Goal: Task Accomplishment & Management: Use online tool/utility

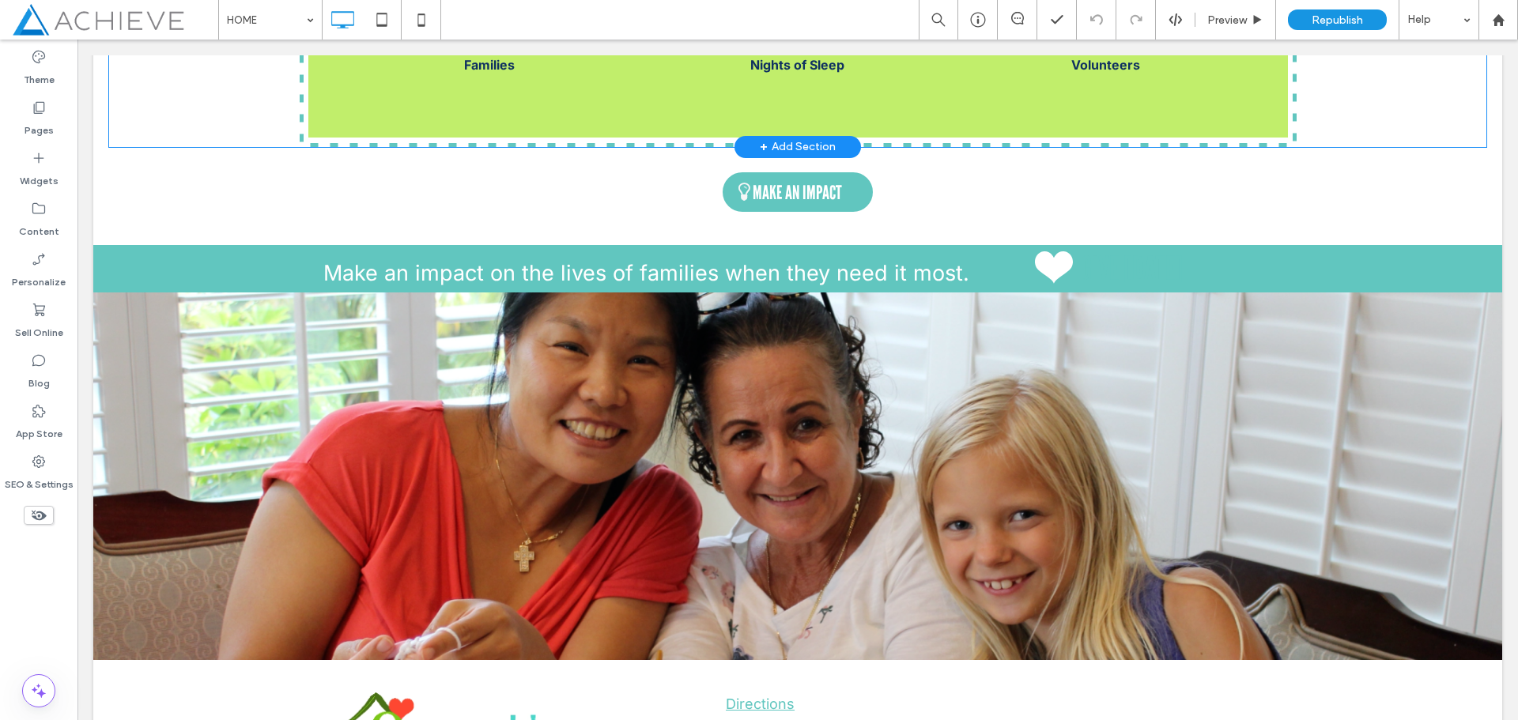
scroll to position [2055, 0]
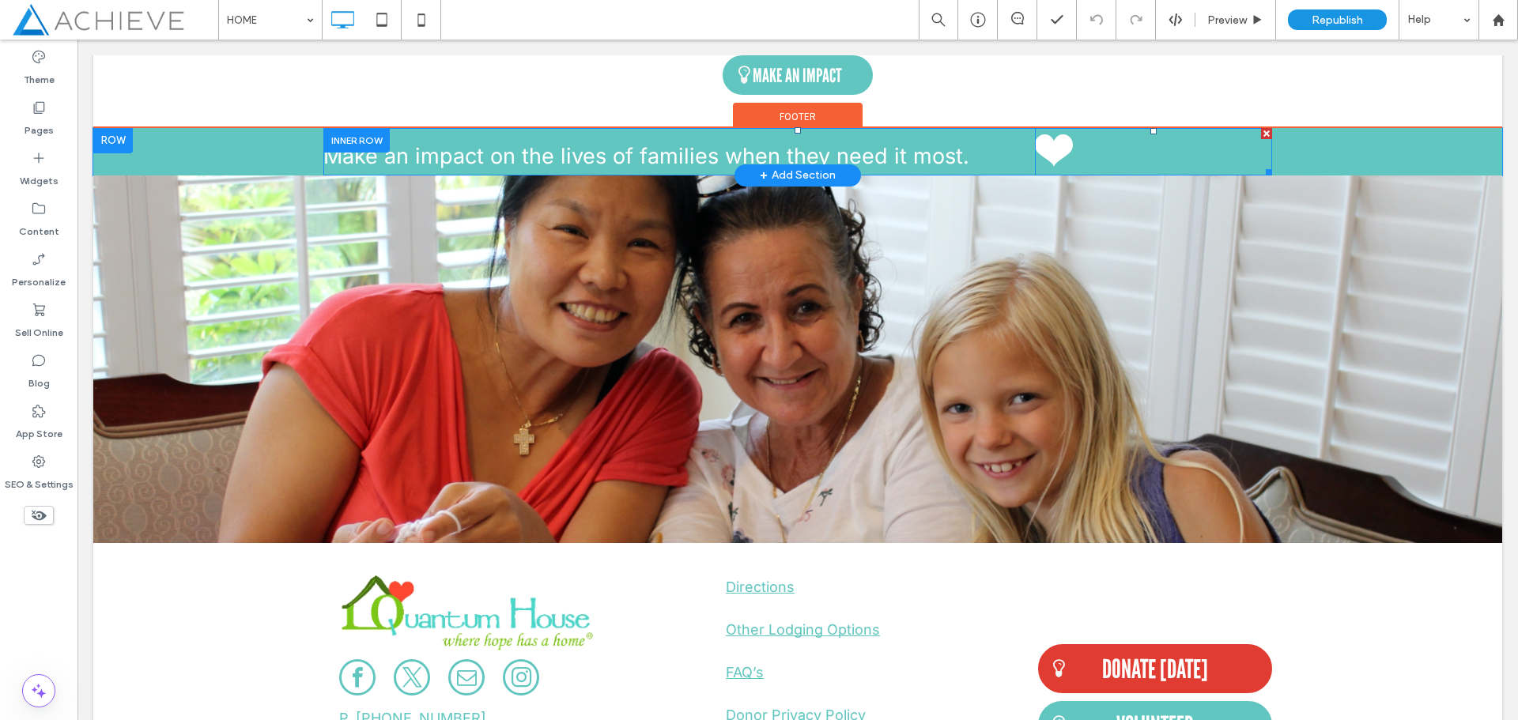
click at [1143, 149] on span at bounding box center [1153, 151] width 237 height 47
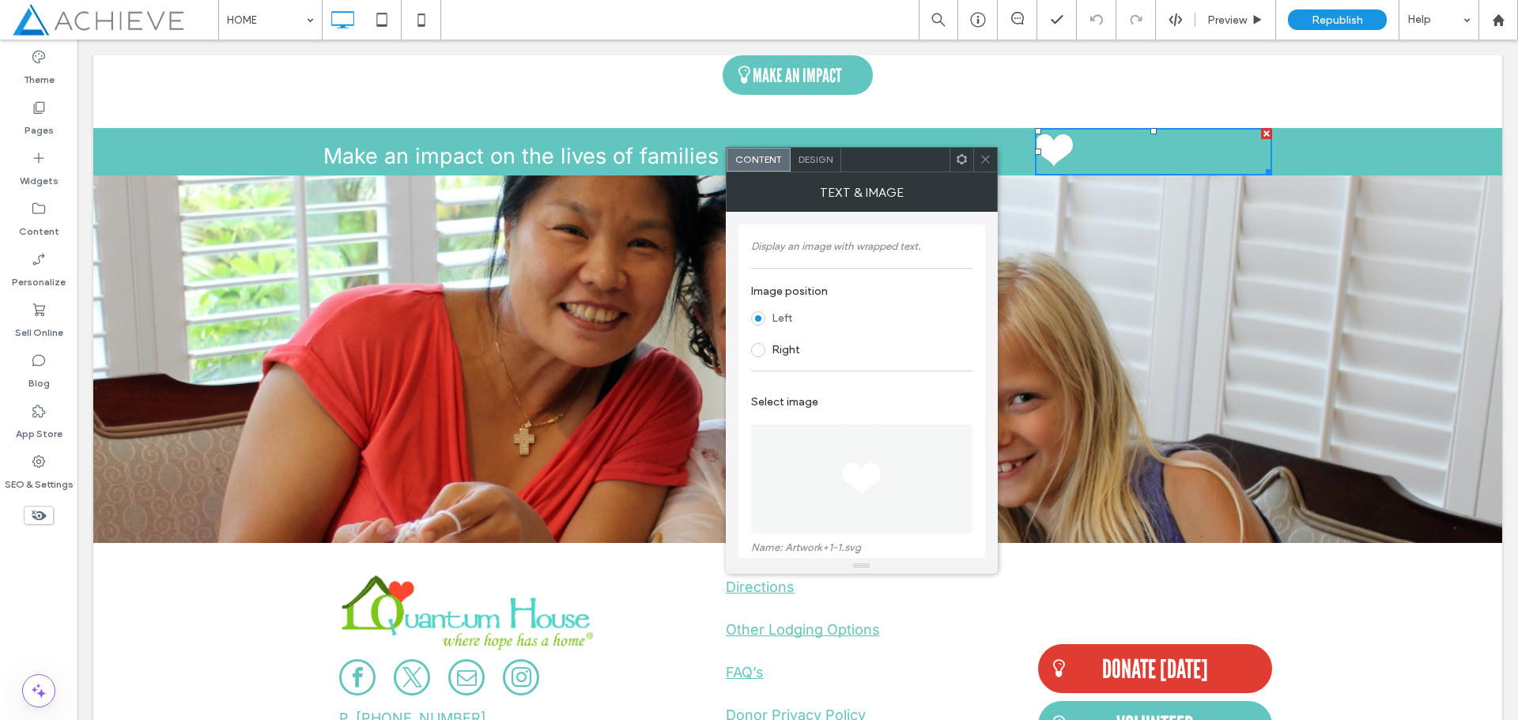
click at [817, 159] on span "Design" at bounding box center [815, 159] width 34 height 12
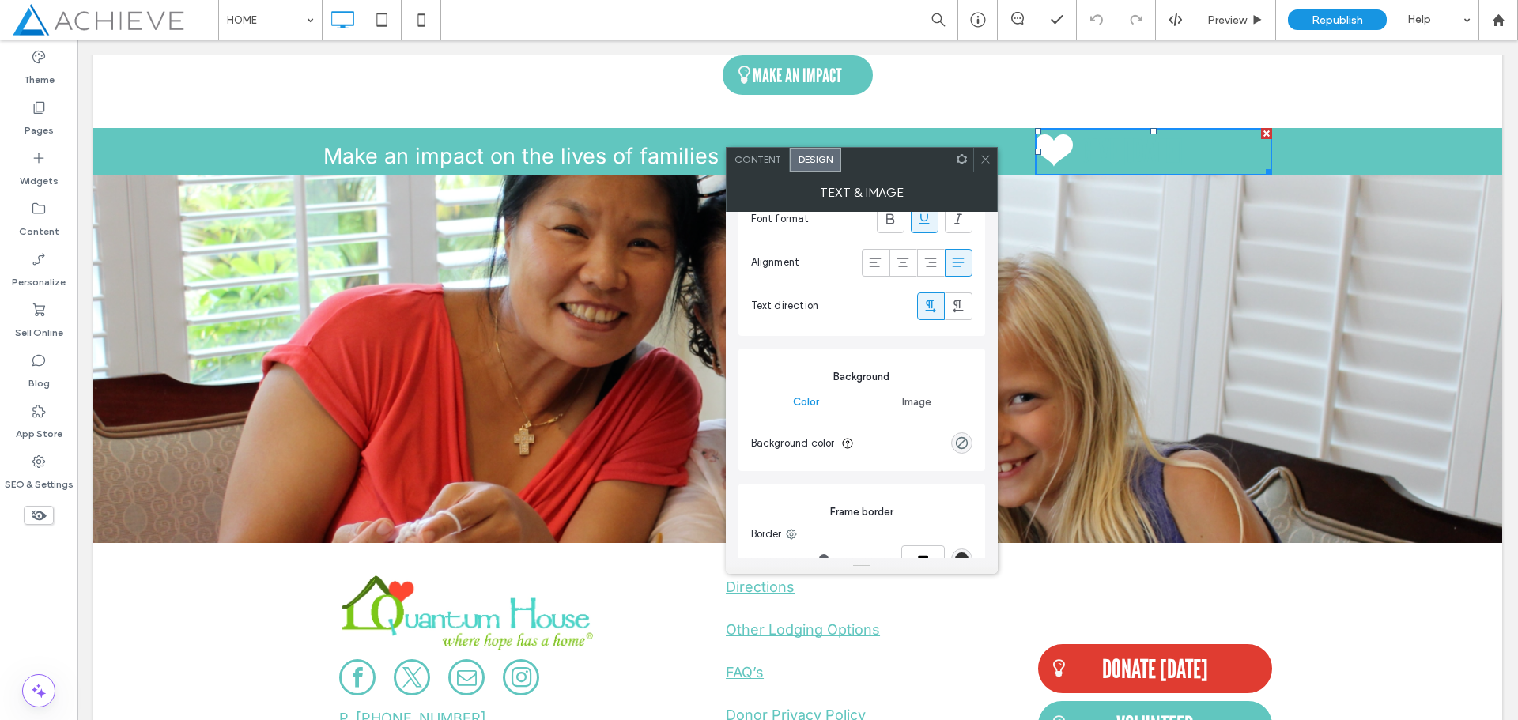
scroll to position [711, 0]
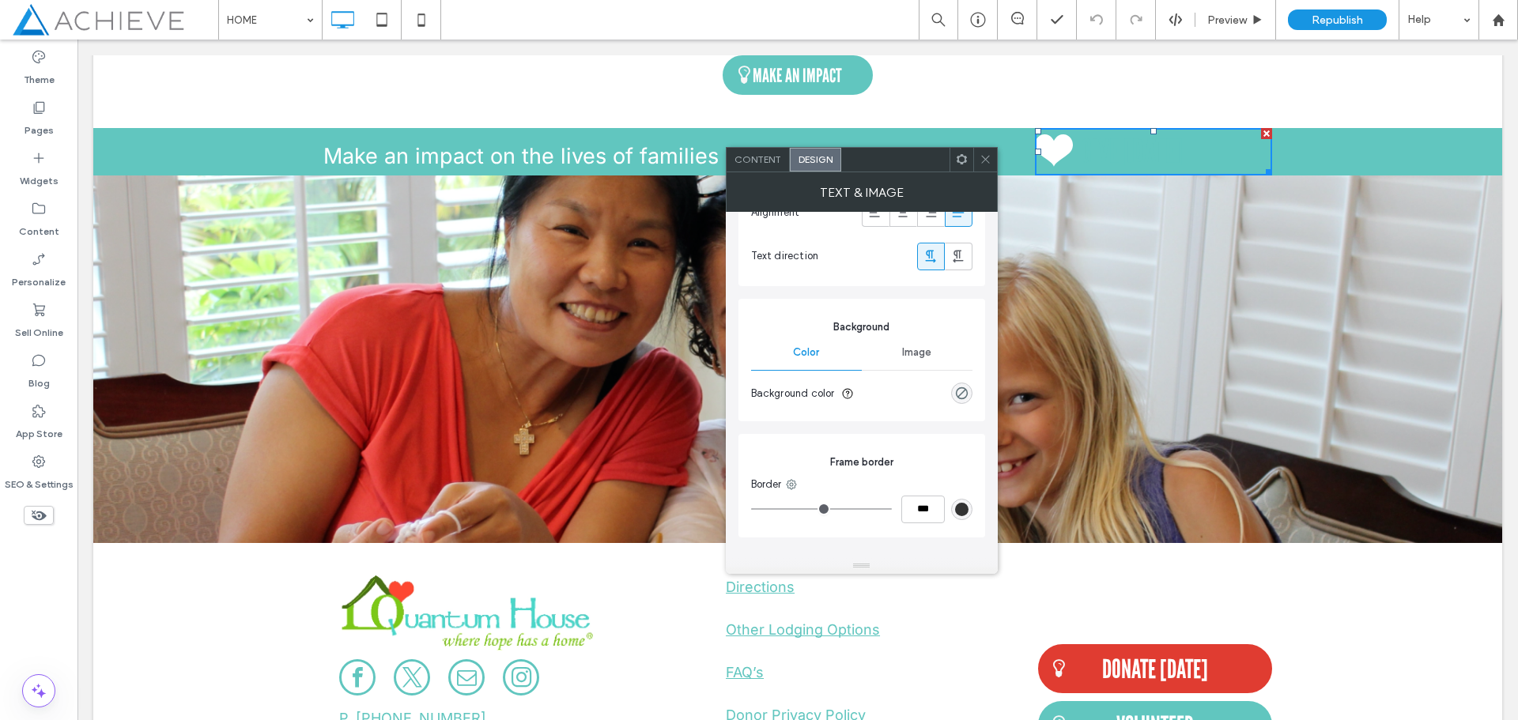
click at [990, 166] on span at bounding box center [985, 160] width 12 height 24
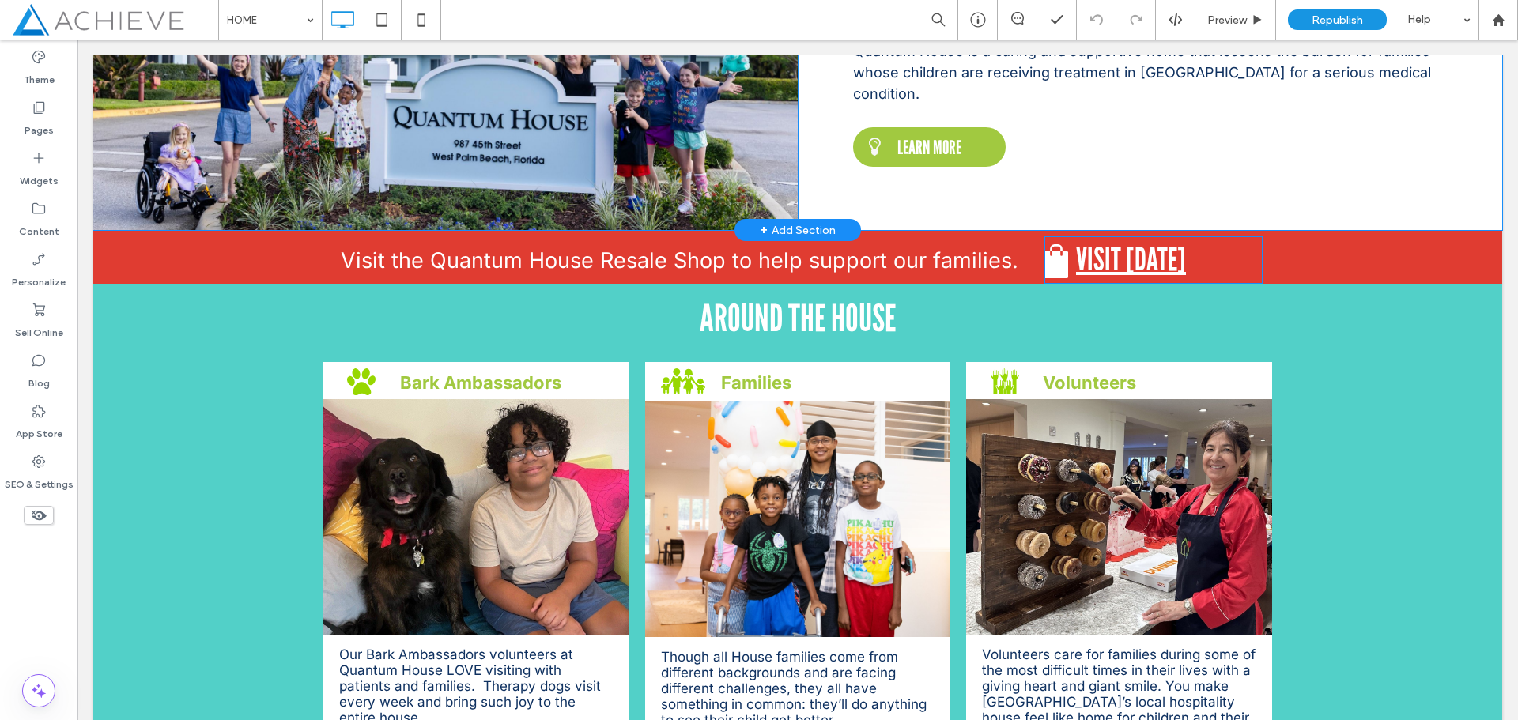
scroll to position [736, 0]
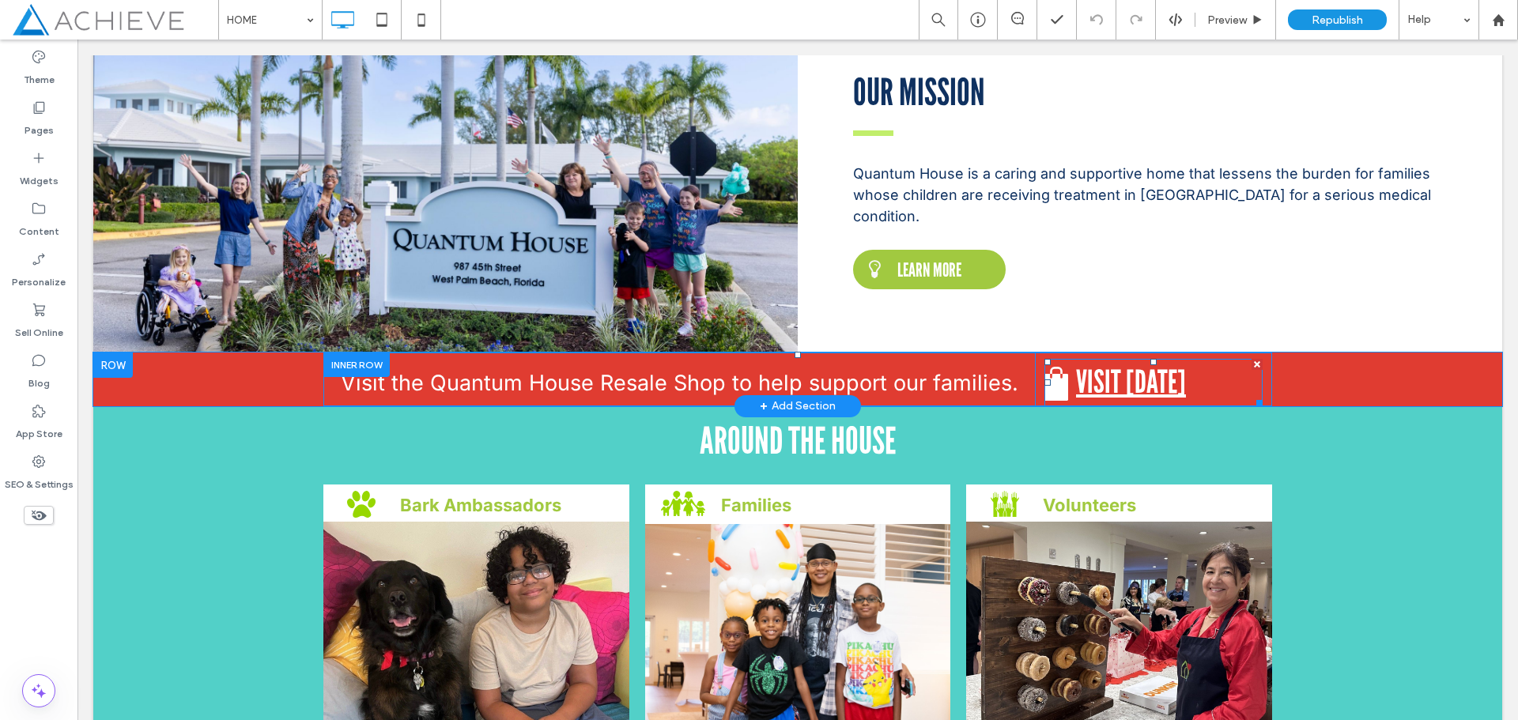
click at [1138, 375] on span at bounding box center [1153, 382] width 218 height 47
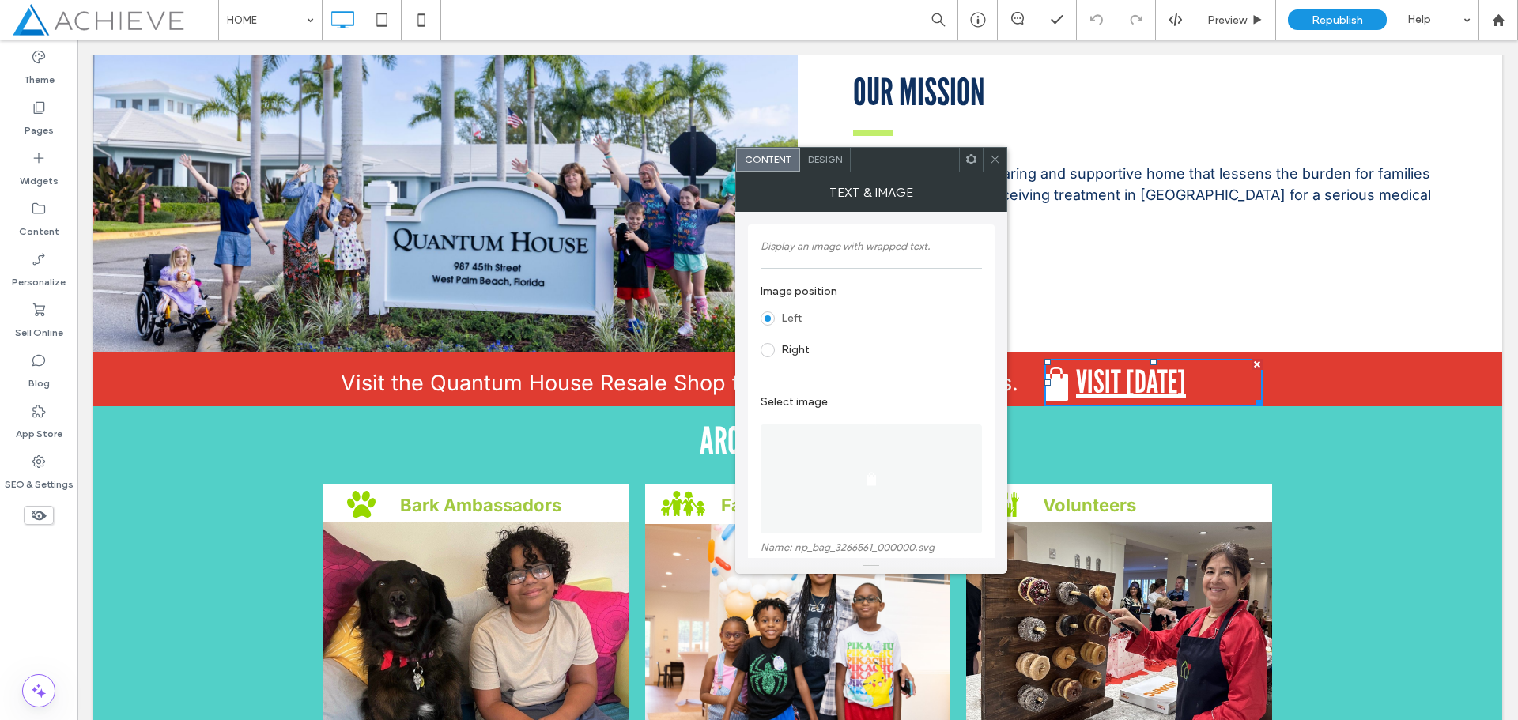
click at [828, 158] on span "Design" at bounding box center [825, 159] width 34 height 12
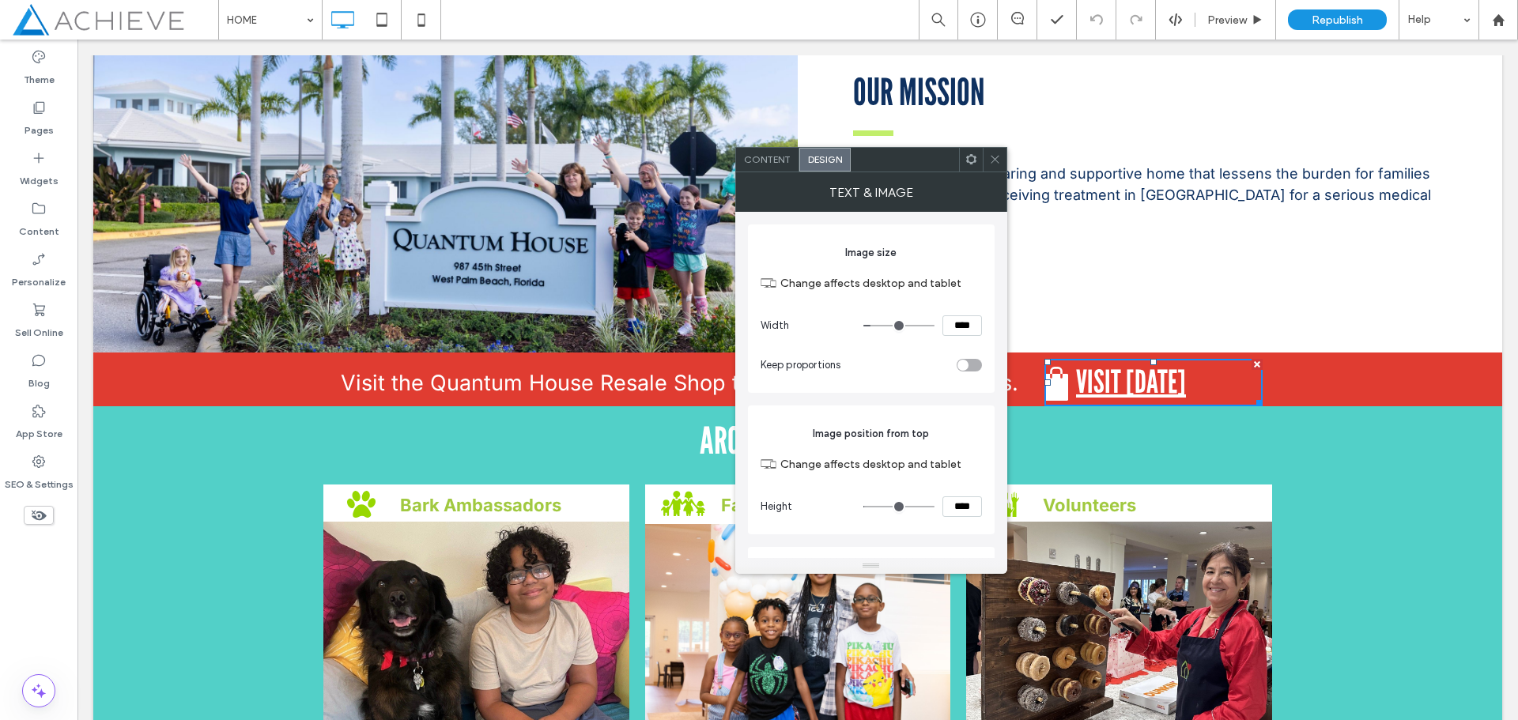
click at [969, 164] on icon at bounding box center [971, 159] width 12 height 12
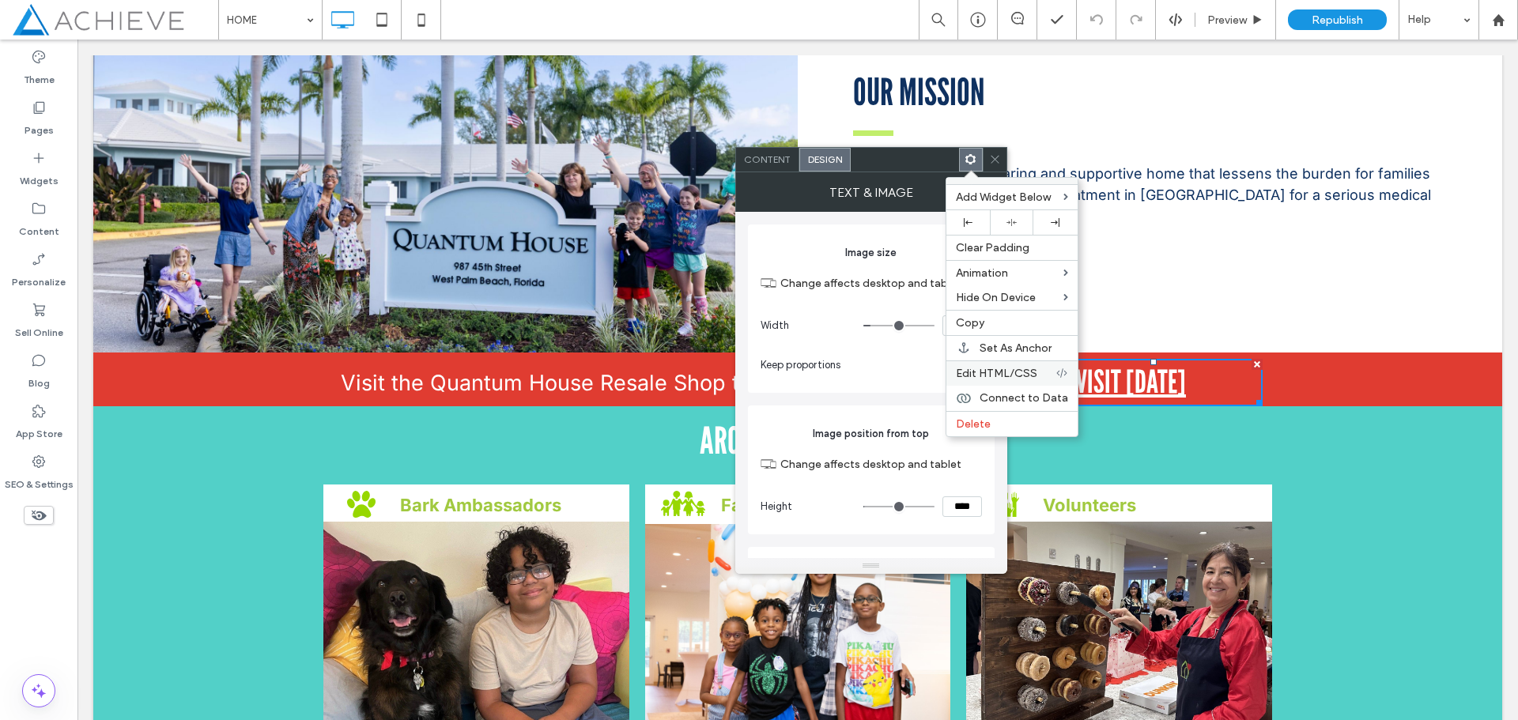
click at [992, 370] on span "Edit HTML/CSS" at bounding box center [996, 373] width 81 height 13
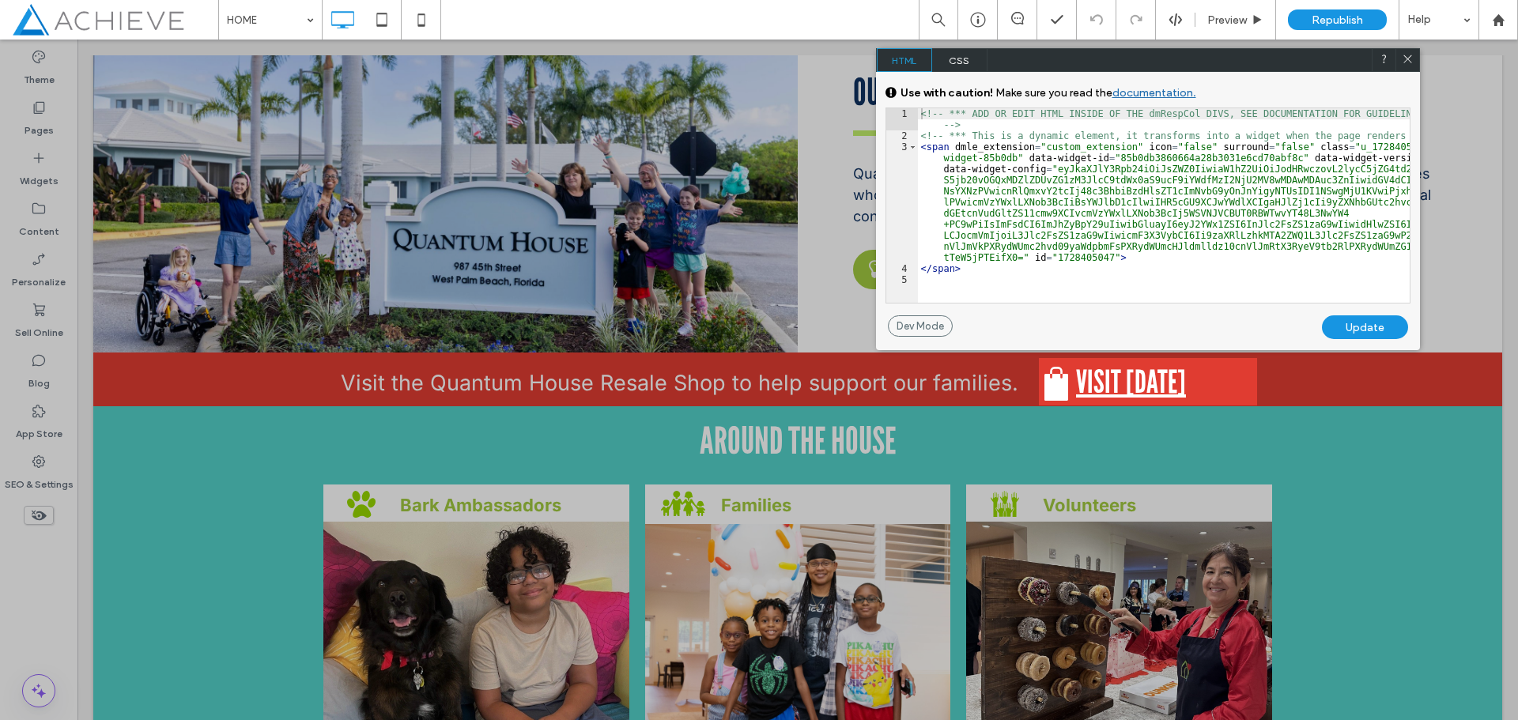
click at [966, 64] on span "CSS" at bounding box center [959, 60] width 55 height 24
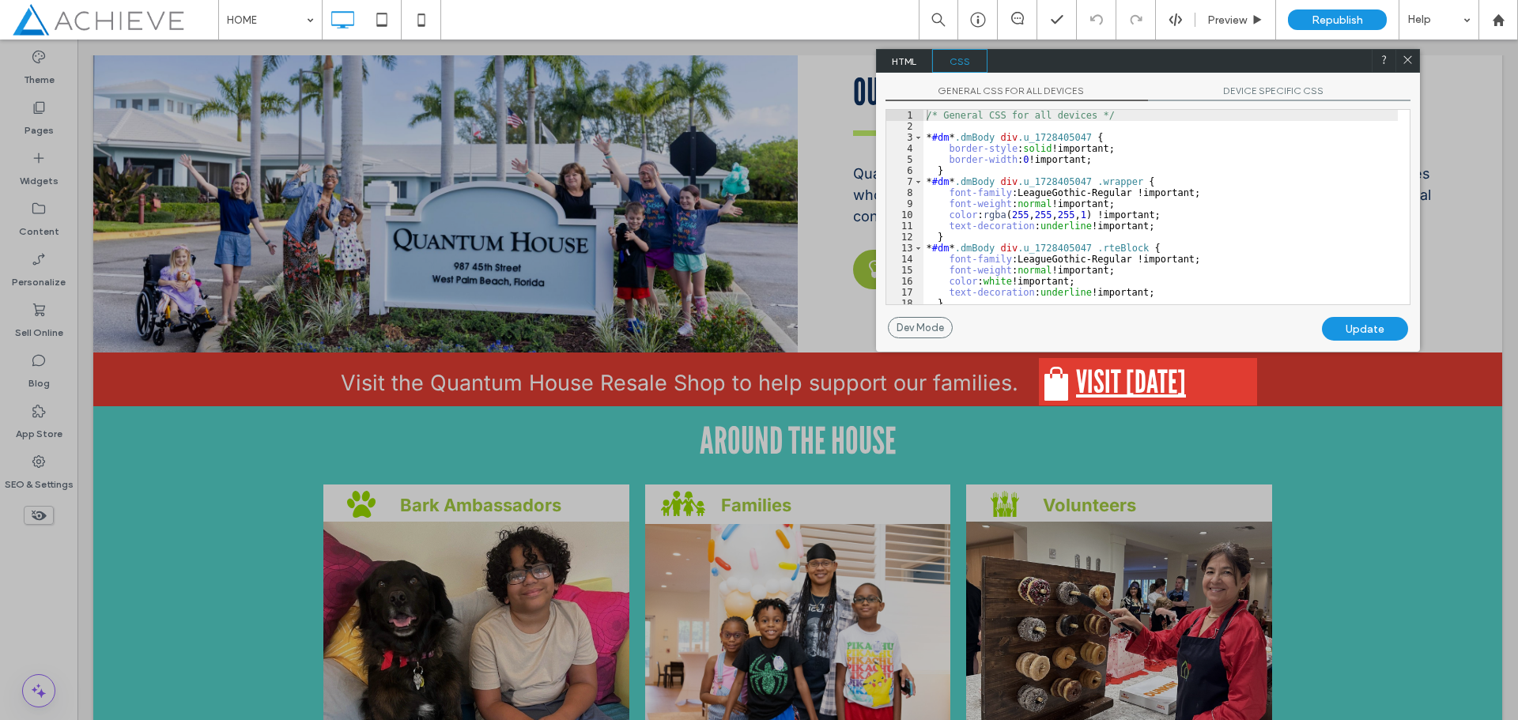
scroll to position [27, 0]
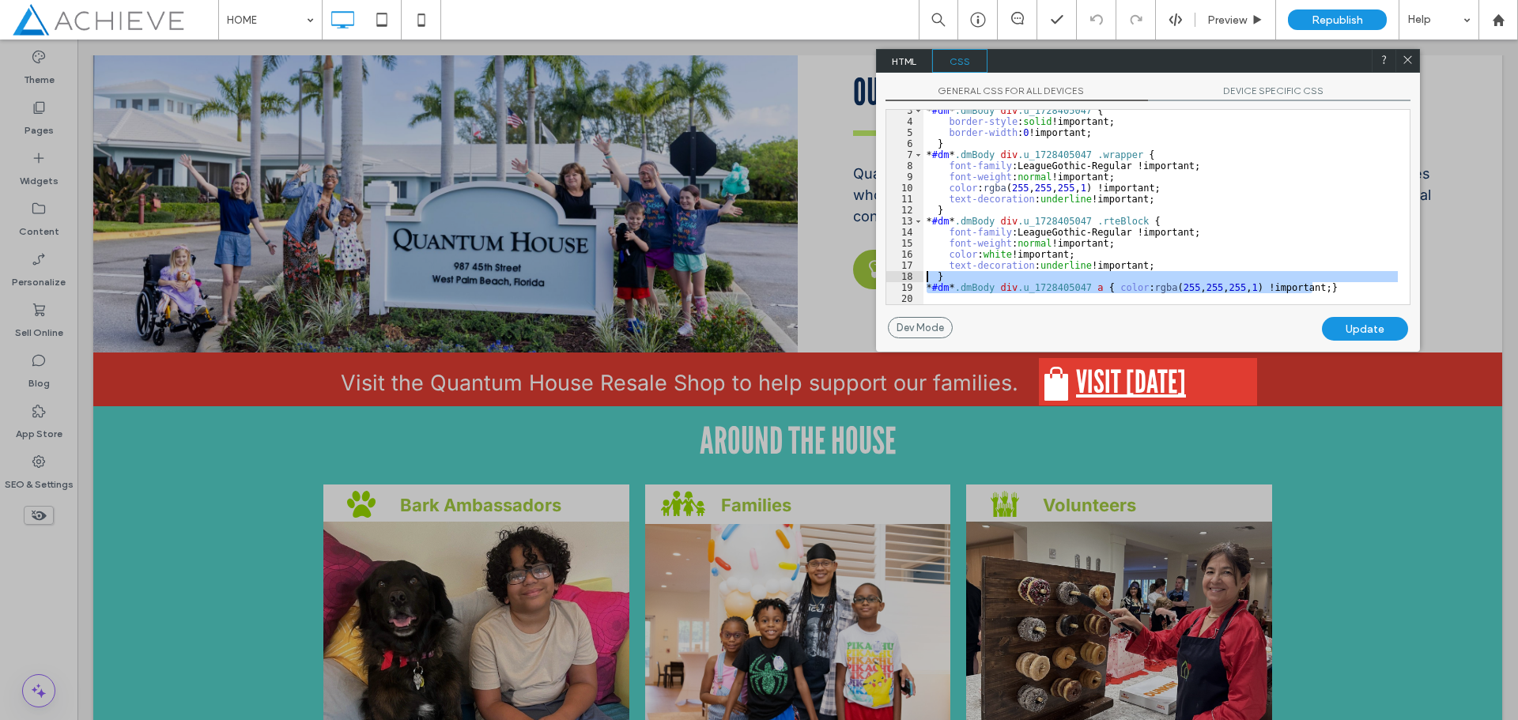
drag, startPoint x: 1356, startPoint y: 293, endPoint x: 912, endPoint y: 275, distance: 443.8
click at [912, 275] on div "** 3 4 5 6 7 8 9 10 11 12 13 14 15 16 17 18 19 20 * #dm * .dmBody div .u_172840…" at bounding box center [1147, 207] width 525 height 196
drag, startPoint x: 1409, startPoint y: 61, endPoint x: 1328, endPoint y: 23, distance: 89.8
click at [1409, 61] on icon at bounding box center [1408, 60] width 12 height 12
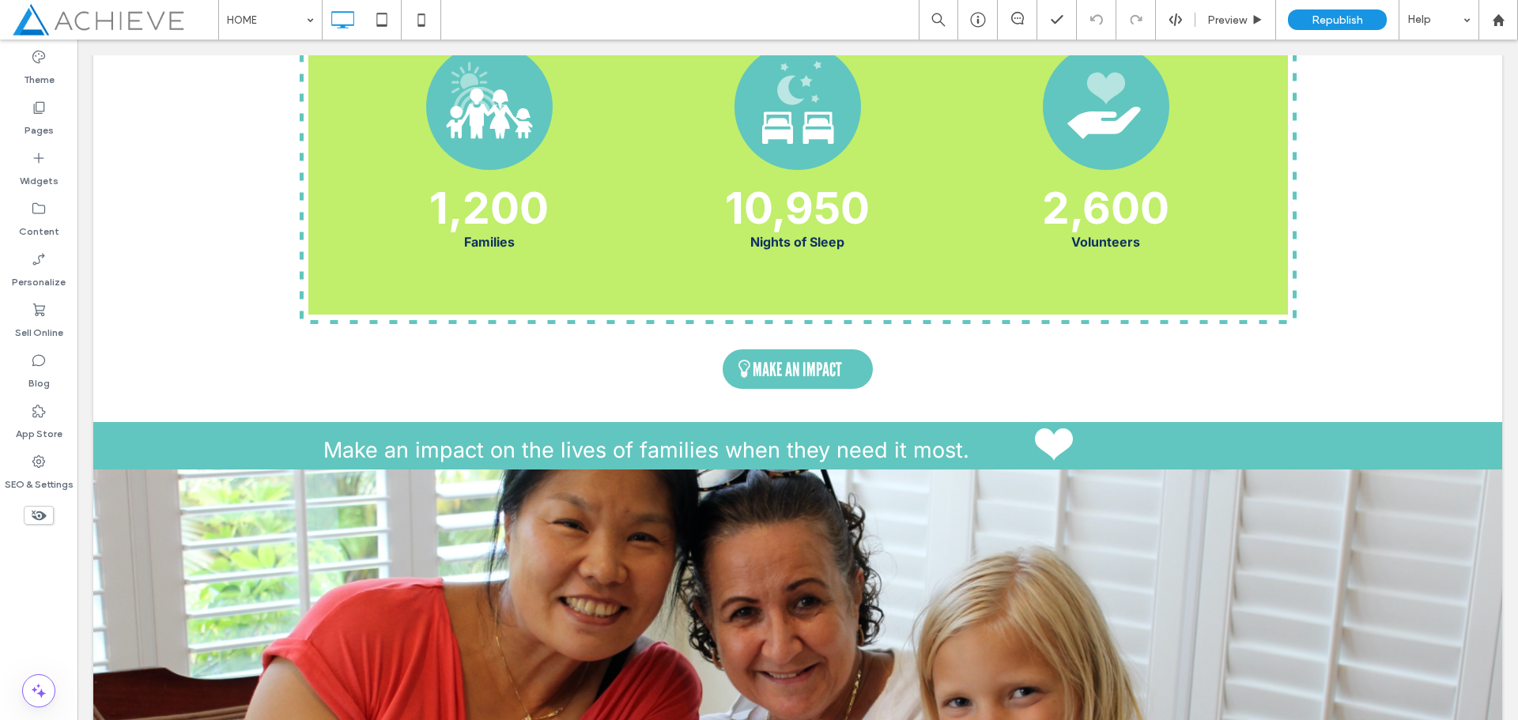
scroll to position [2001, 0]
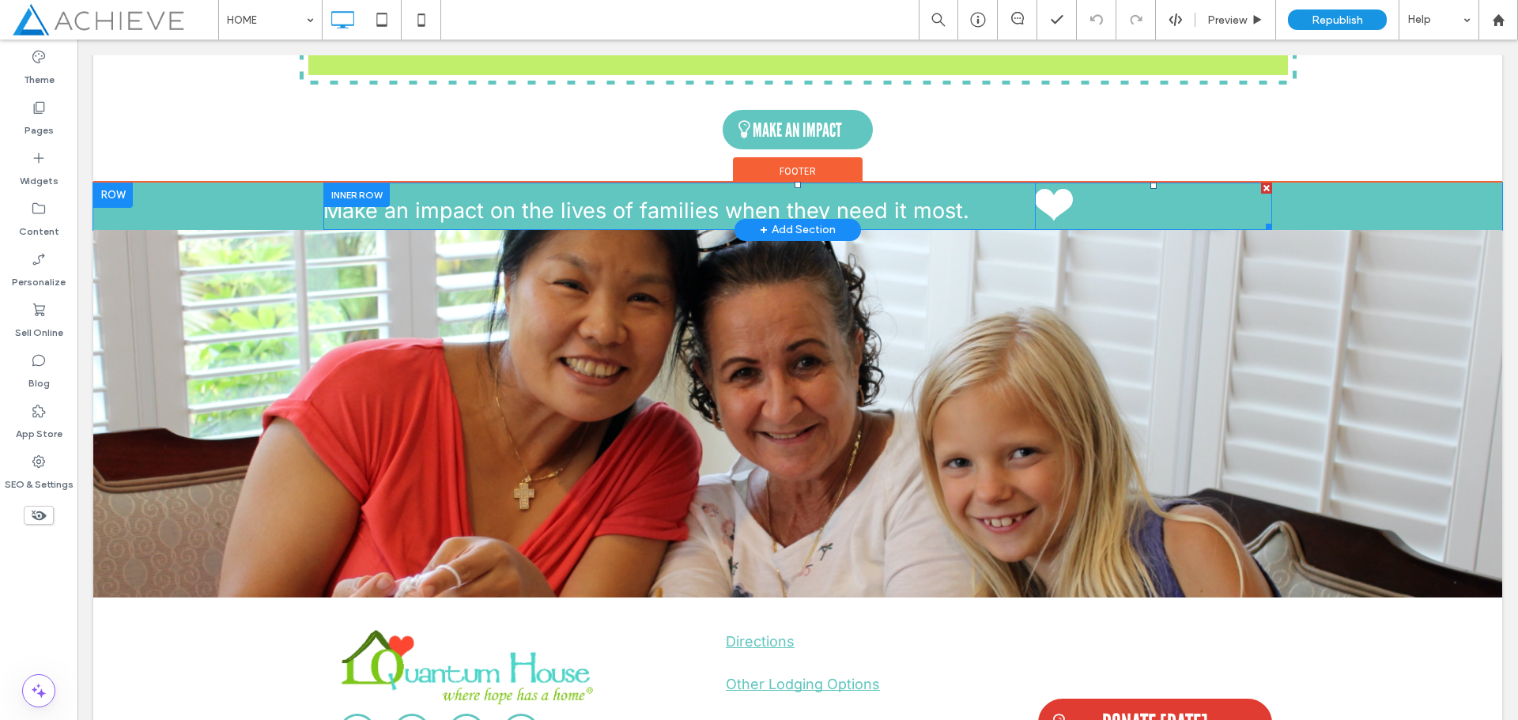
click at [1157, 203] on span at bounding box center [1153, 206] width 237 height 47
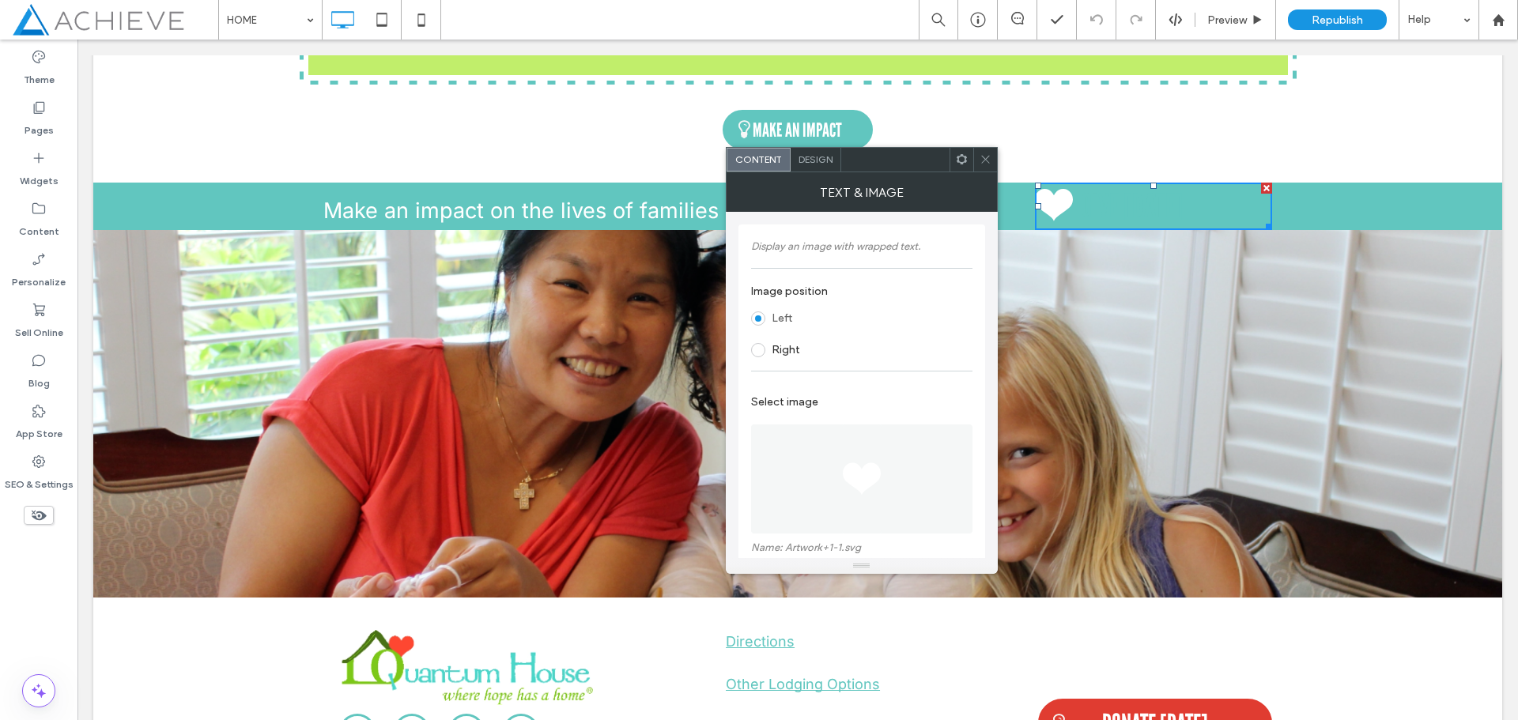
click at [960, 160] on icon at bounding box center [962, 159] width 12 height 12
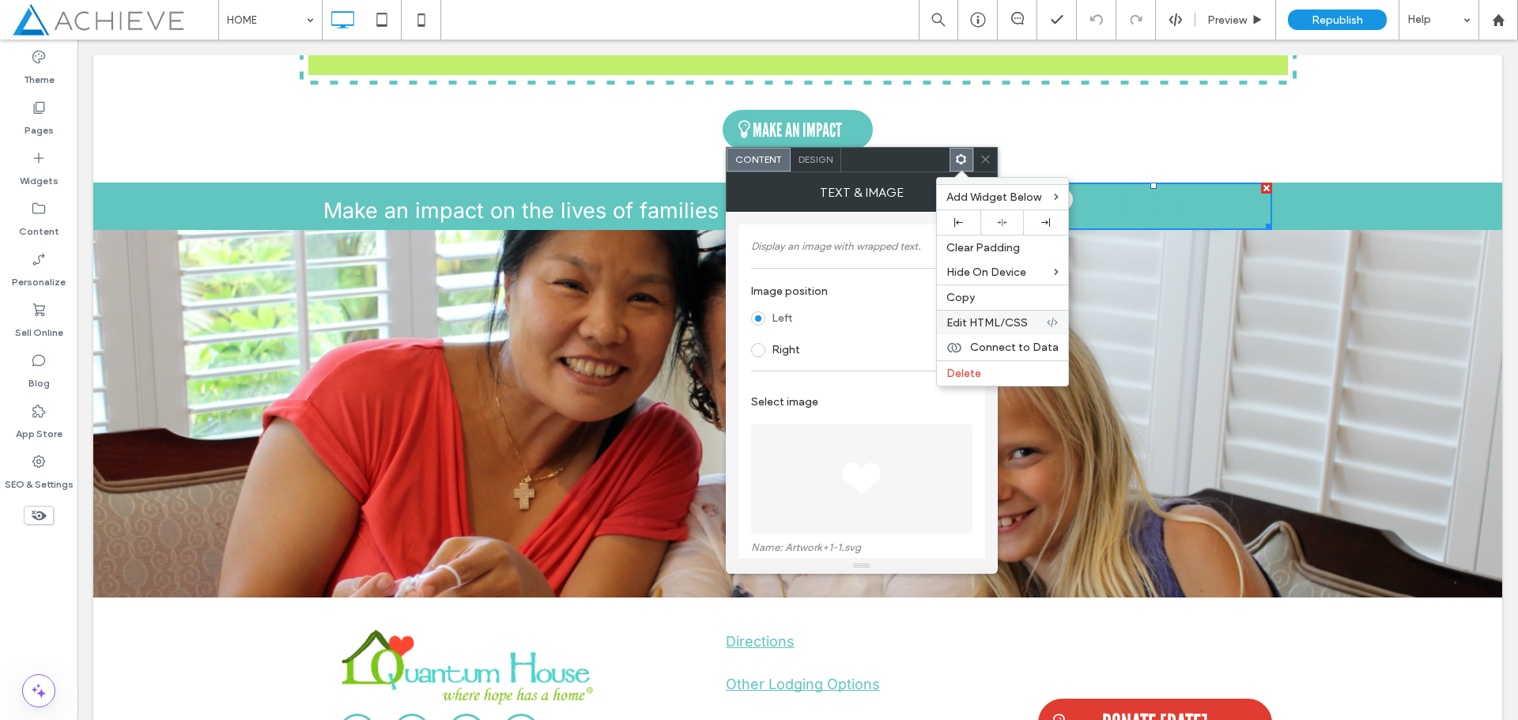
click at [976, 319] on span "Edit HTML/CSS" at bounding box center [986, 322] width 81 height 13
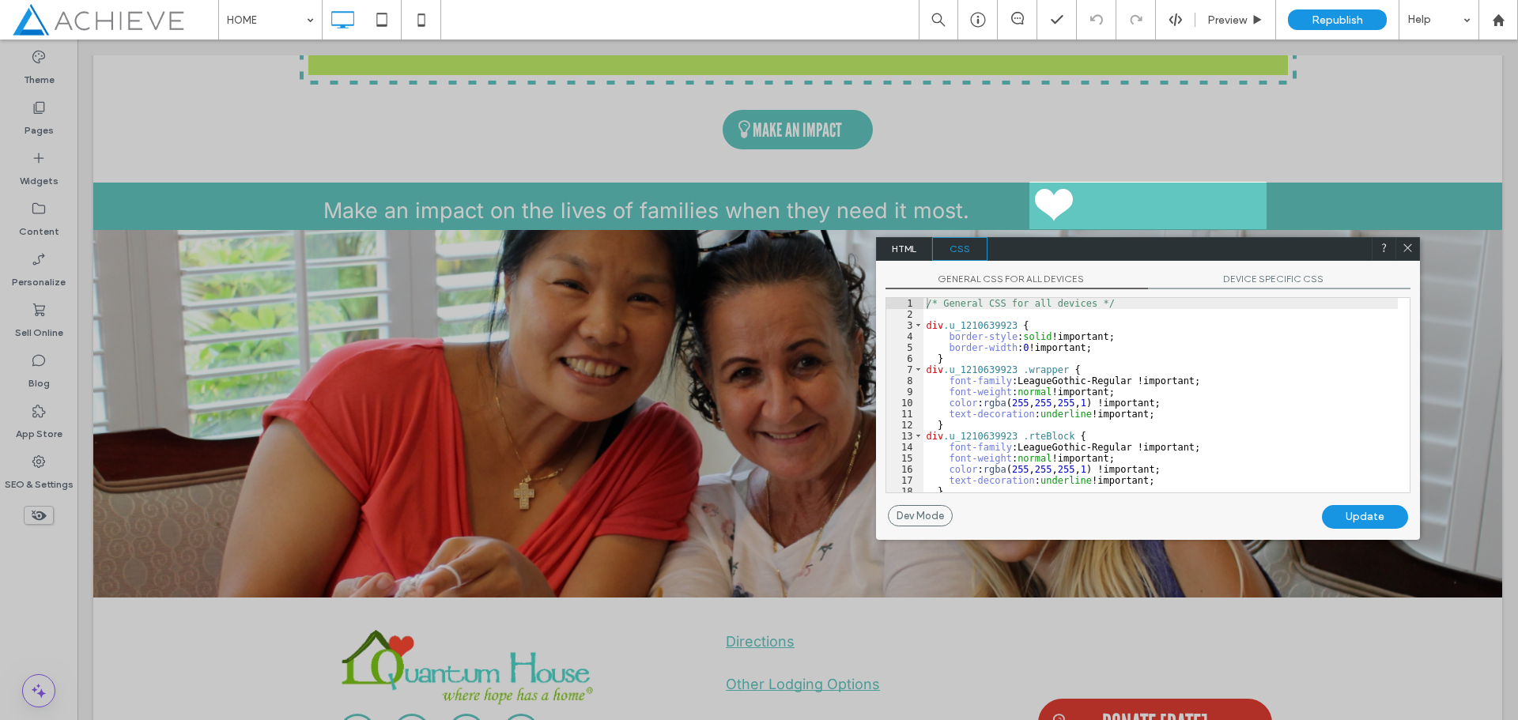
scroll to position [16, 0]
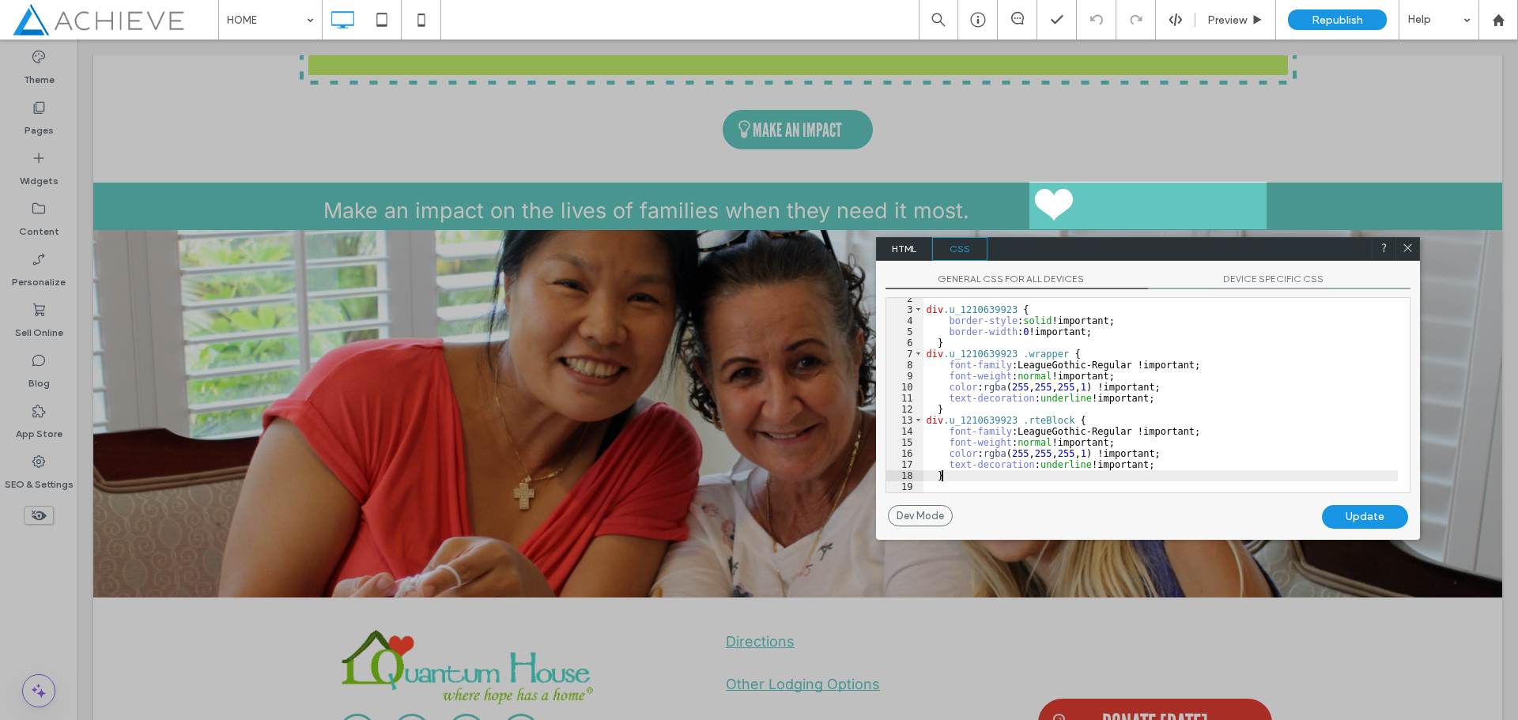
click at [964, 479] on div "div .u_1210639923 { border-style : solid !important; border-width : 0 !importan…" at bounding box center [1160, 401] width 474 height 217
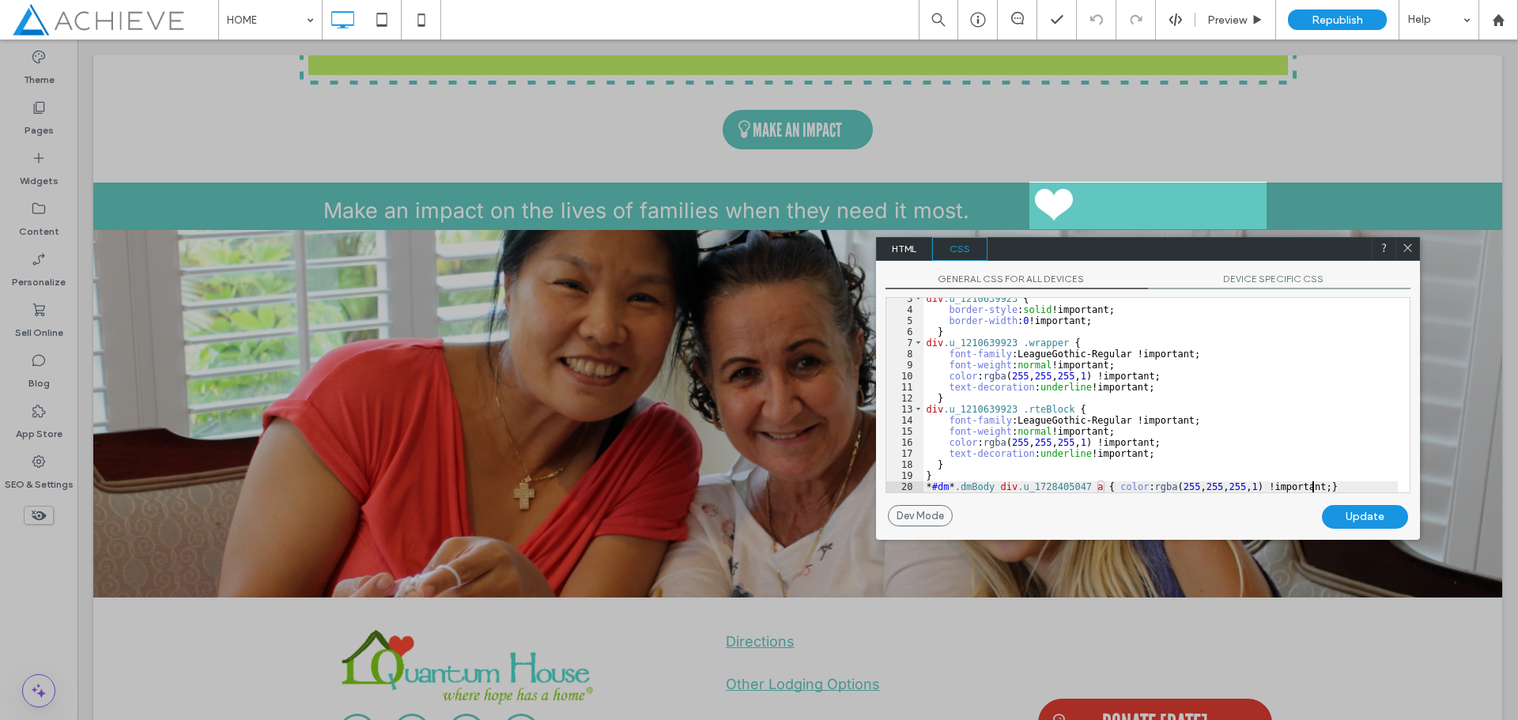
scroll to position [27, 0]
drag, startPoint x: 1009, startPoint y: 409, endPoint x: 940, endPoint y: 409, distance: 69.6
click at [940, 409] on div "div .u_1210639923 { border-style : solid !important; border-width : 0 !importan…" at bounding box center [1160, 401] width 474 height 217
click at [1085, 486] on div "div .u_1210639923 { border-style : solid !important; border-width : 0 !importan…" at bounding box center [1160, 401] width 474 height 217
click at [1386, 513] on div "Update" at bounding box center [1365, 517] width 86 height 24
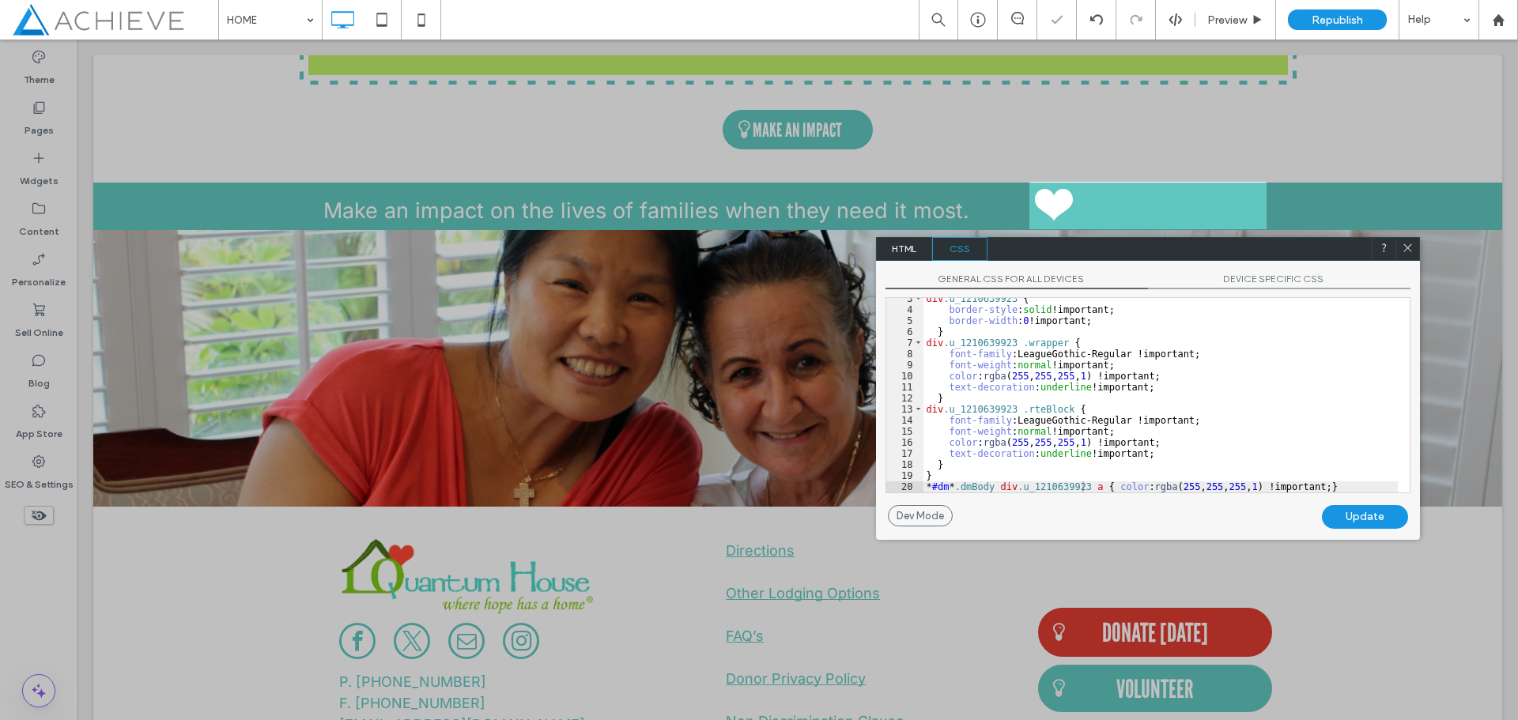
click at [1388, 513] on div "Update" at bounding box center [1365, 517] width 86 height 24
click at [1402, 244] on icon at bounding box center [1408, 248] width 12 height 12
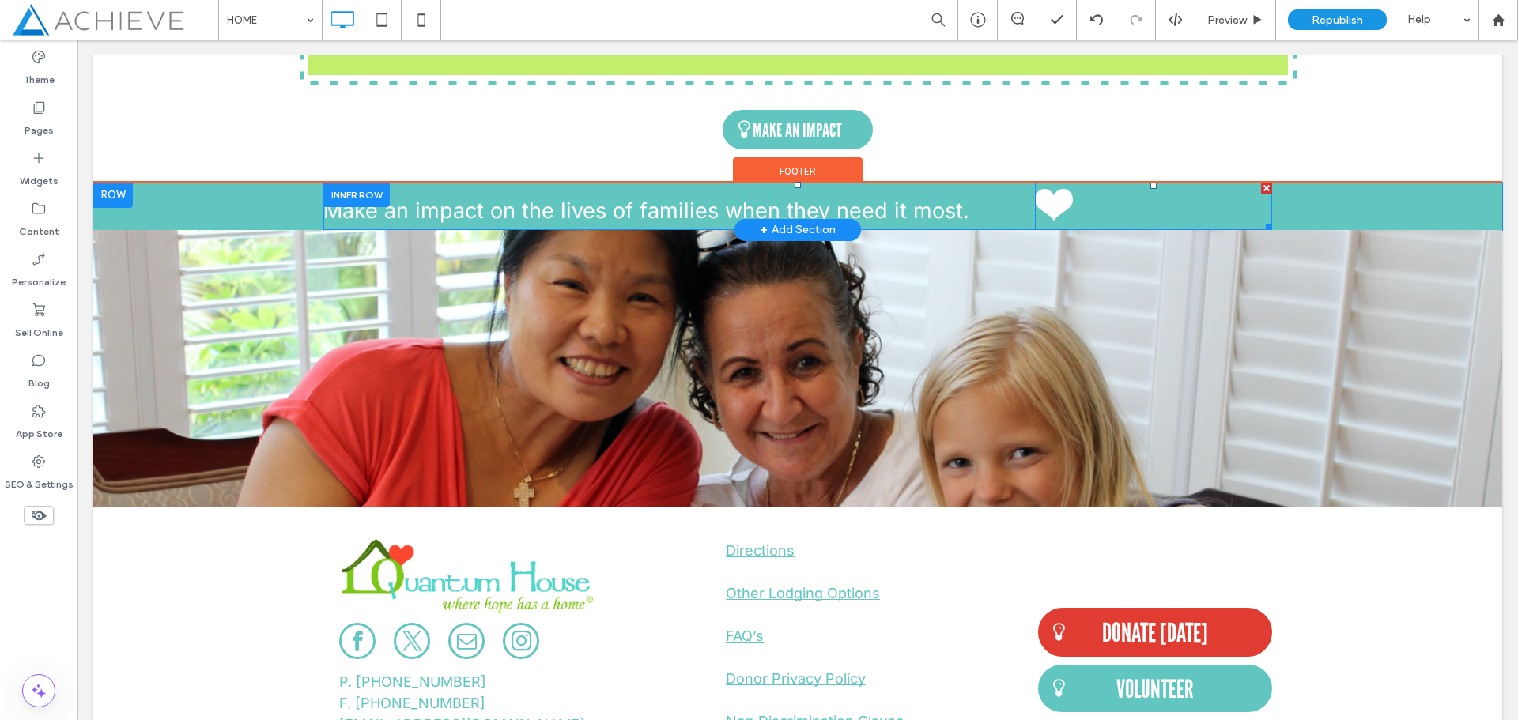
click at [1148, 206] on span at bounding box center [1153, 206] width 237 height 47
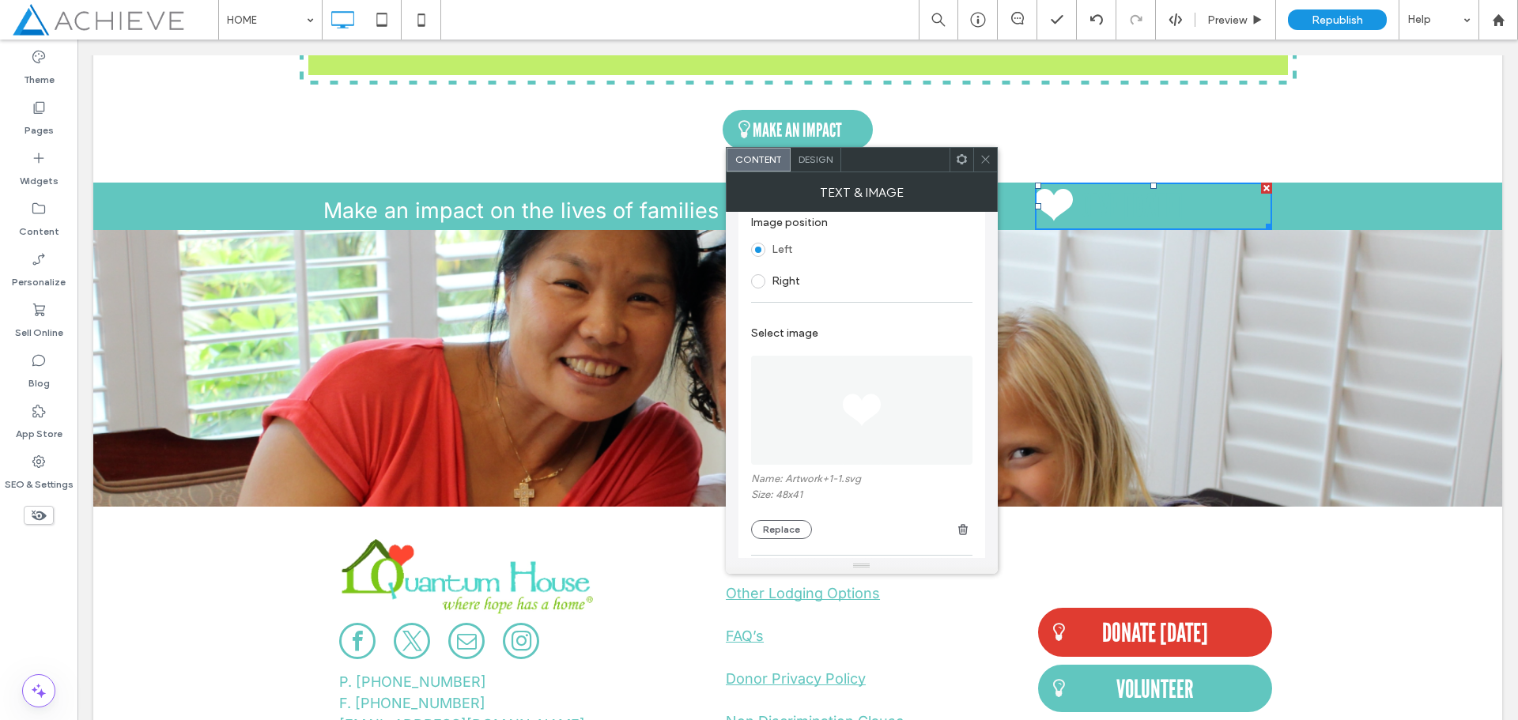
scroll to position [0, 0]
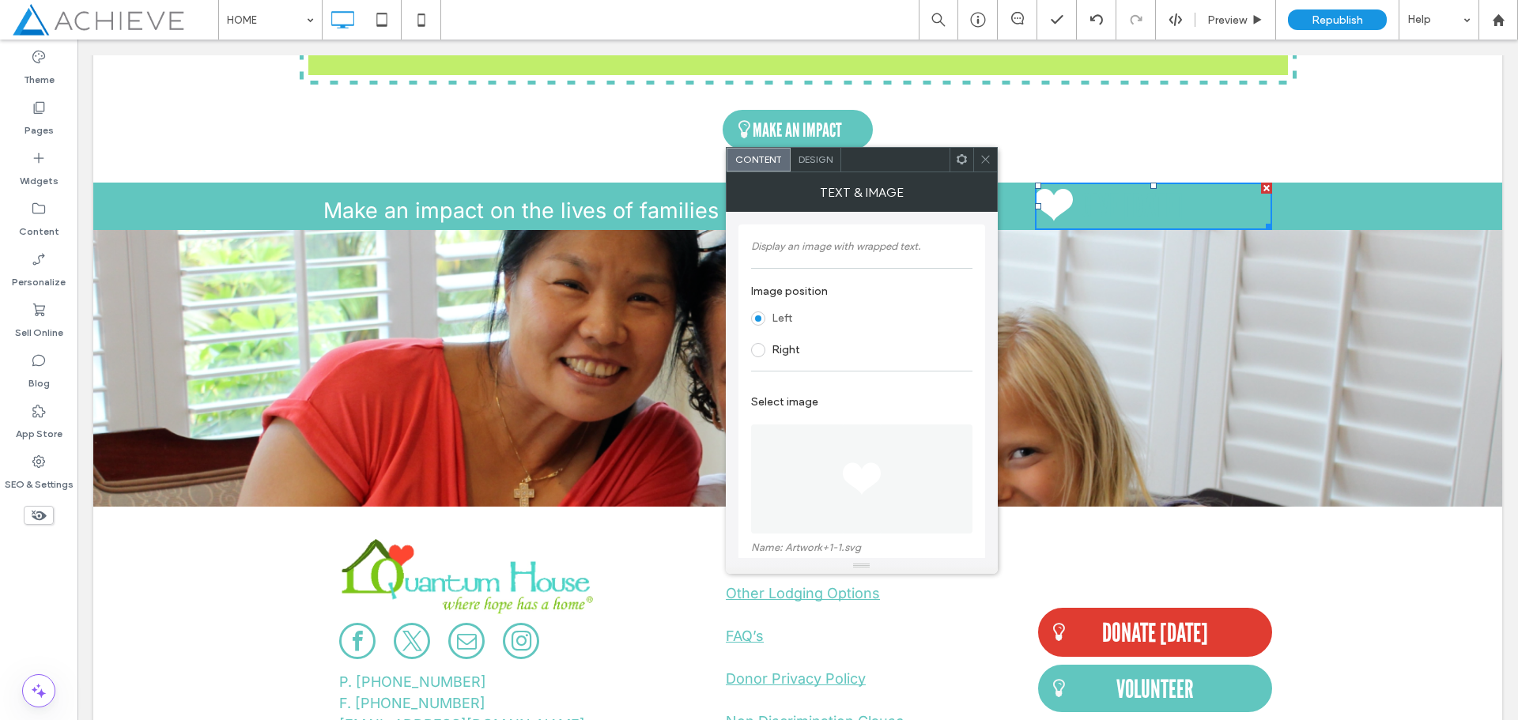
click at [821, 162] on span "Design" at bounding box center [815, 159] width 34 height 12
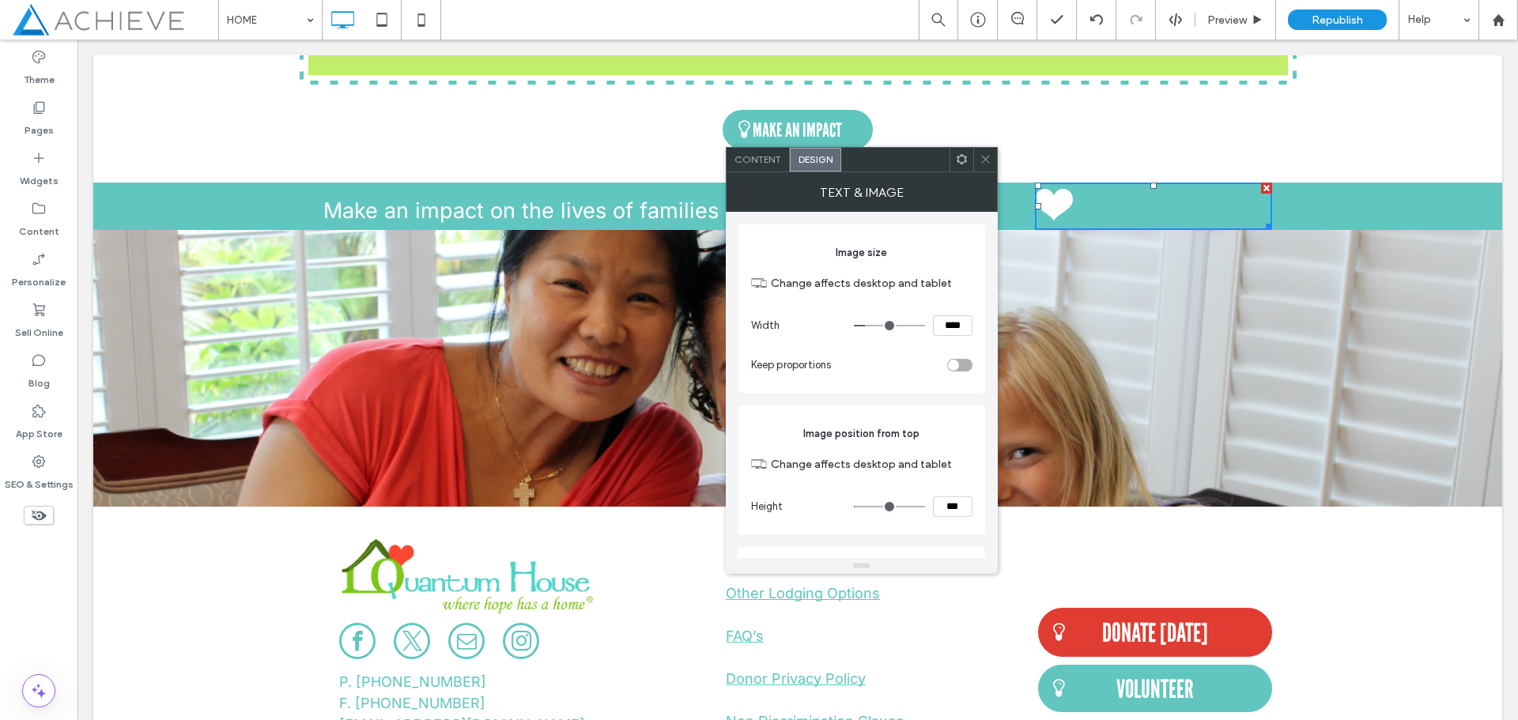
click at [749, 149] on div "Content" at bounding box center [757, 160] width 63 height 24
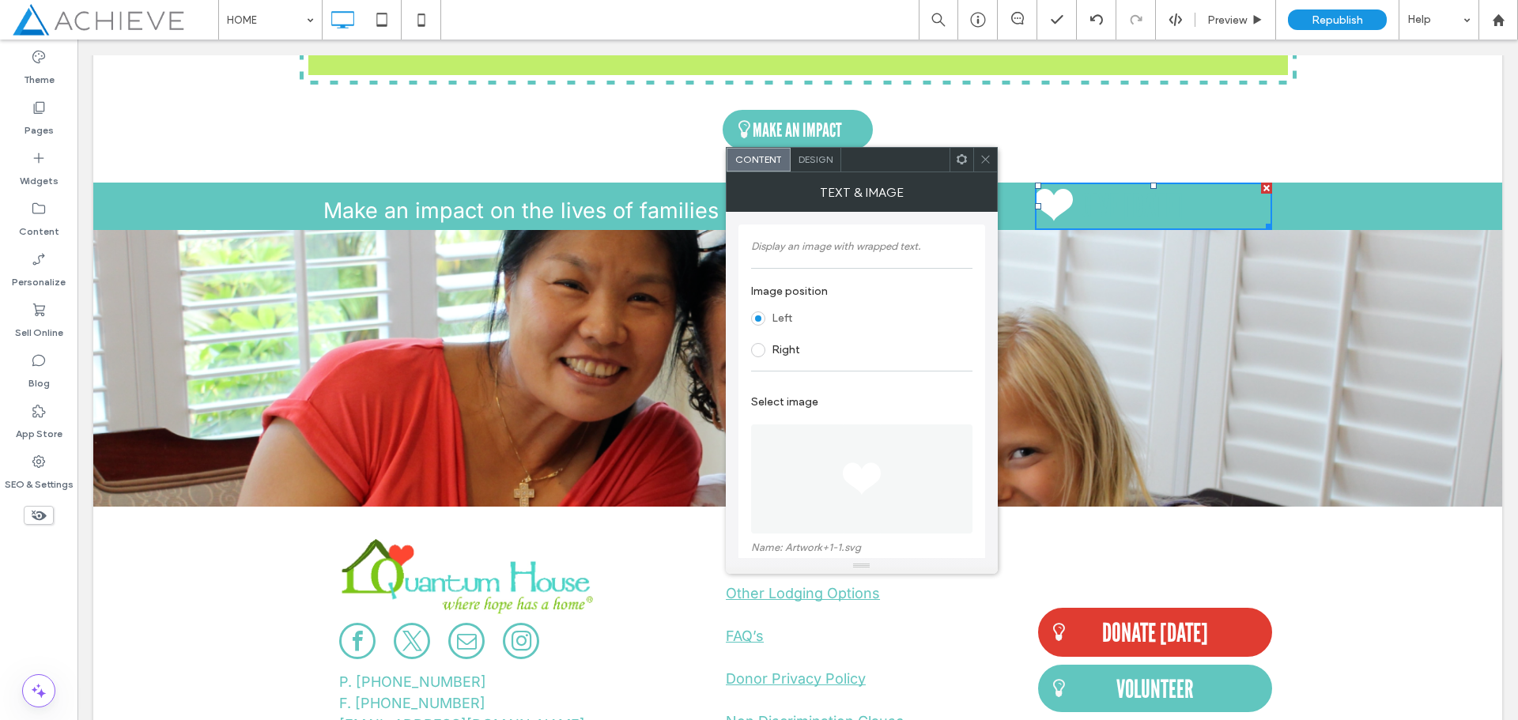
scroll to position [385, 0]
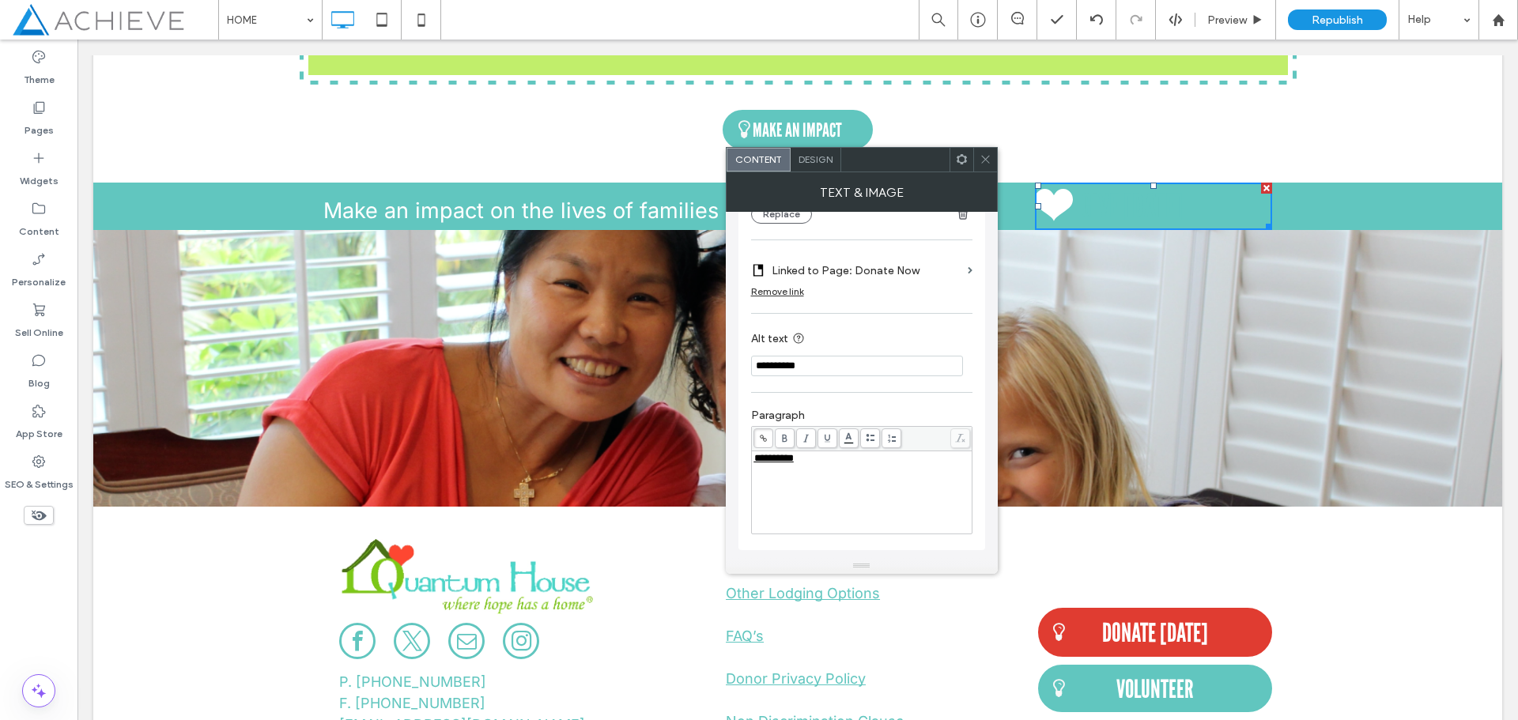
click at [856, 461] on div "**********" at bounding box center [862, 458] width 216 height 11
drag, startPoint x: 820, startPoint y: 456, endPoint x: 727, endPoint y: 458, distance: 92.5
click at [727, 458] on div "**********" at bounding box center [862, 385] width 272 height 346
click at [853, 479] on div "**********" at bounding box center [862, 492] width 216 height 79
click at [986, 161] on icon at bounding box center [985, 159] width 12 height 12
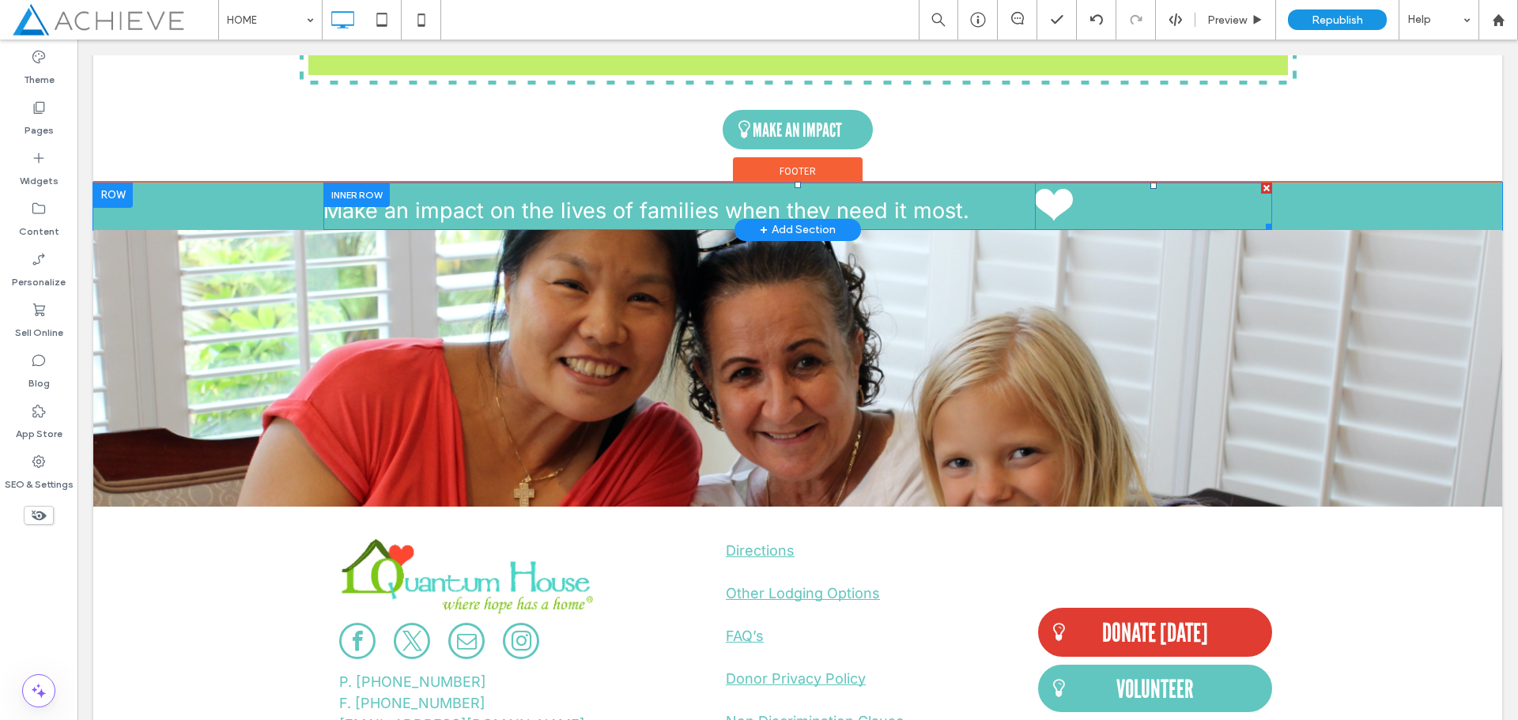
click at [1146, 206] on span at bounding box center [1153, 206] width 237 height 47
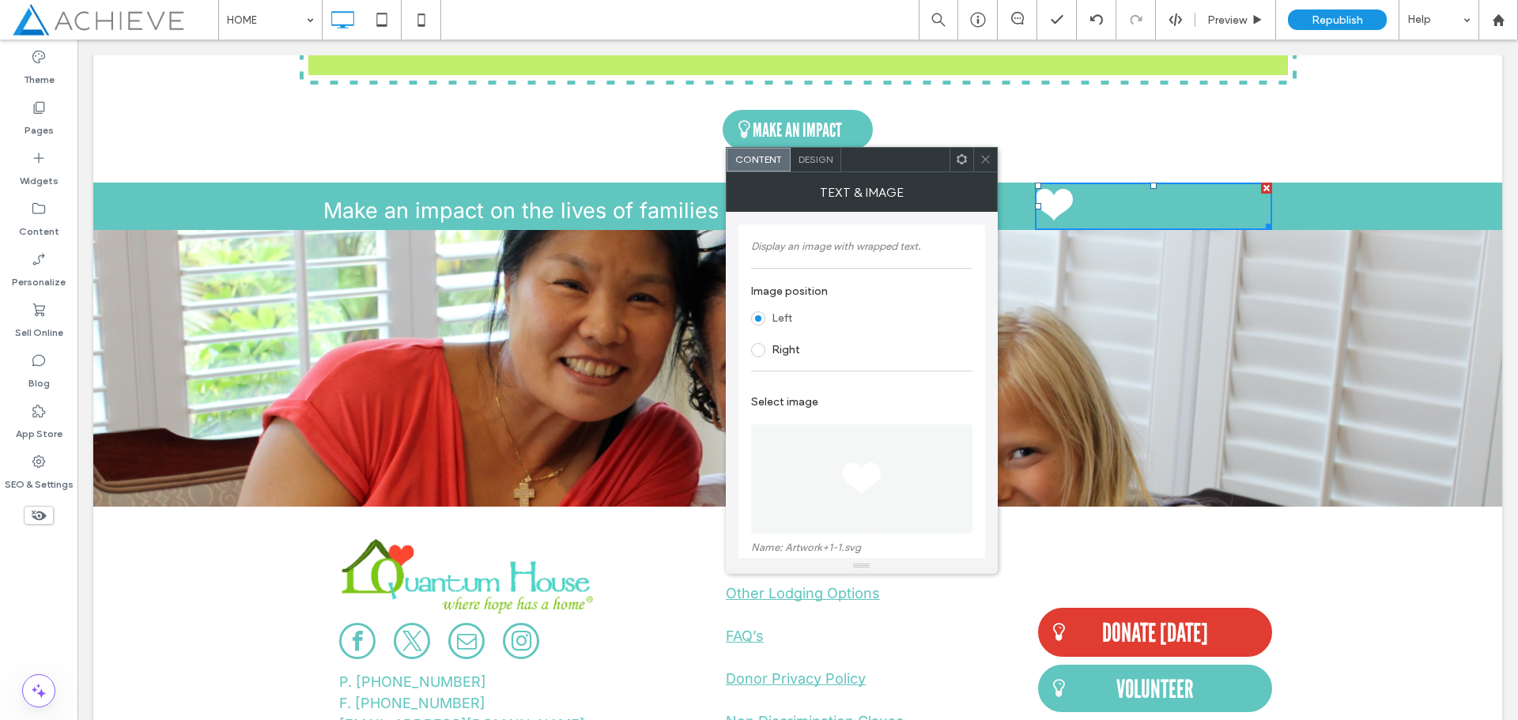
click at [967, 157] on icon at bounding box center [962, 159] width 12 height 12
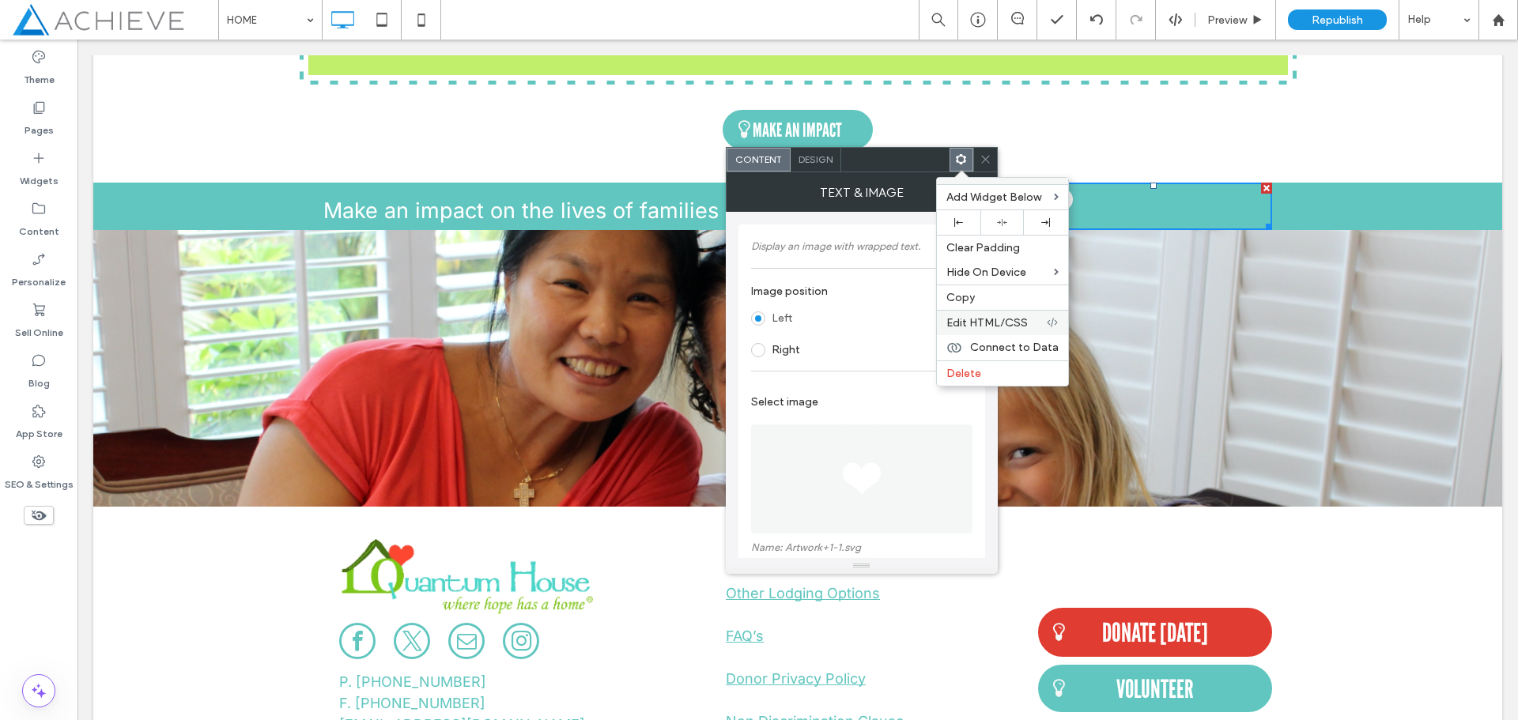
click at [985, 316] on span "Edit HTML/CSS" at bounding box center [986, 322] width 81 height 13
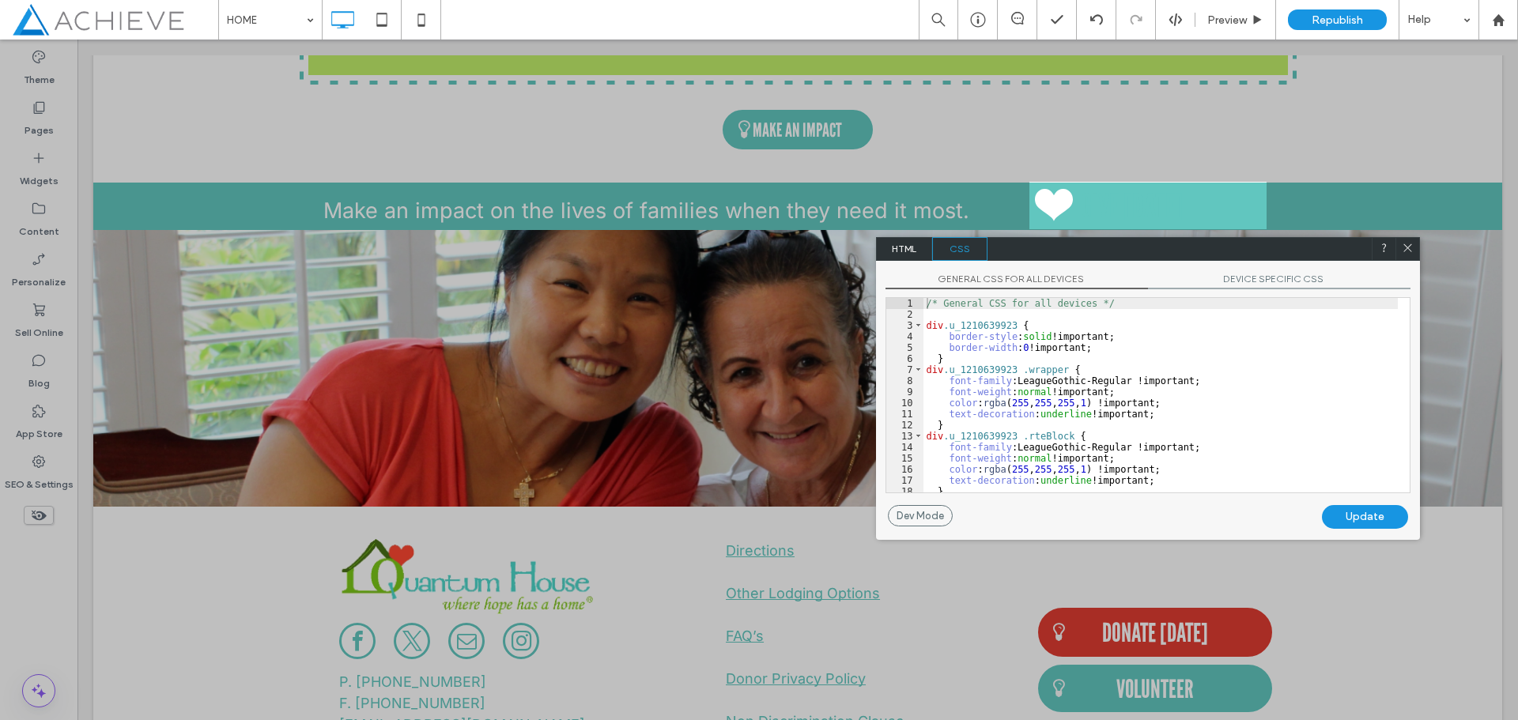
scroll to position [27, 0]
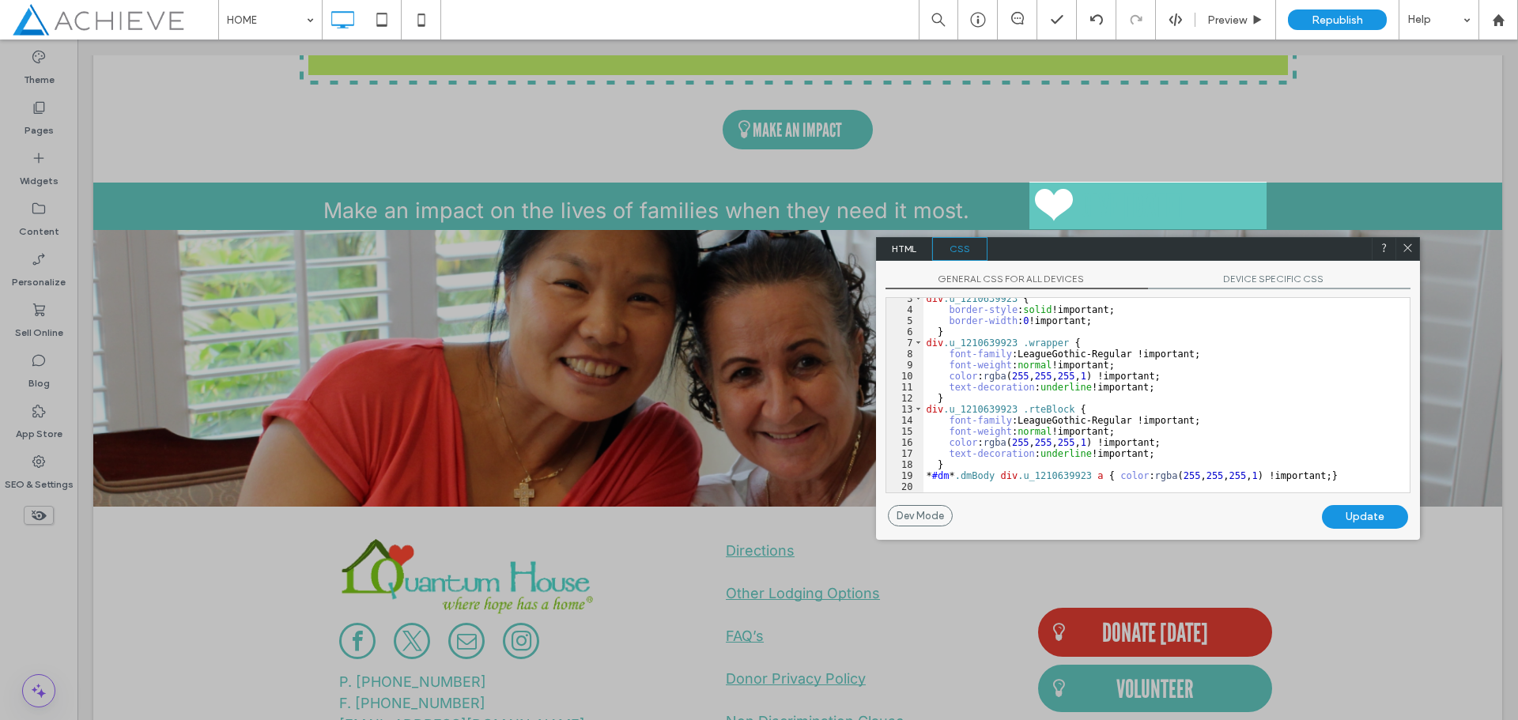
click at [1326, 511] on div "Update" at bounding box center [1365, 517] width 86 height 24
click at [1360, 515] on div "Update" at bounding box center [1365, 517] width 86 height 24
click at [1379, 519] on div "Update" at bounding box center [1365, 517] width 86 height 24
click at [1408, 253] on icon at bounding box center [1408, 248] width 12 height 12
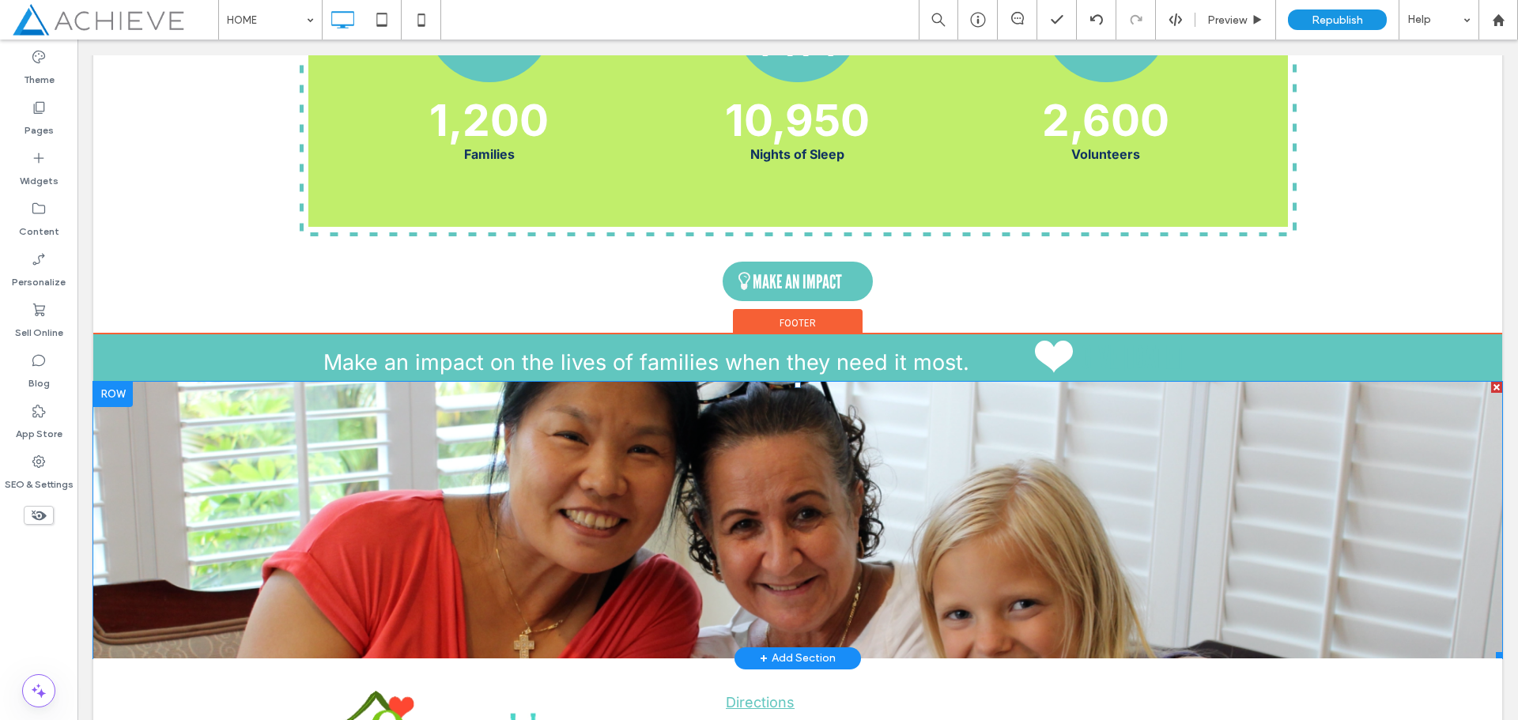
scroll to position [1843, 0]
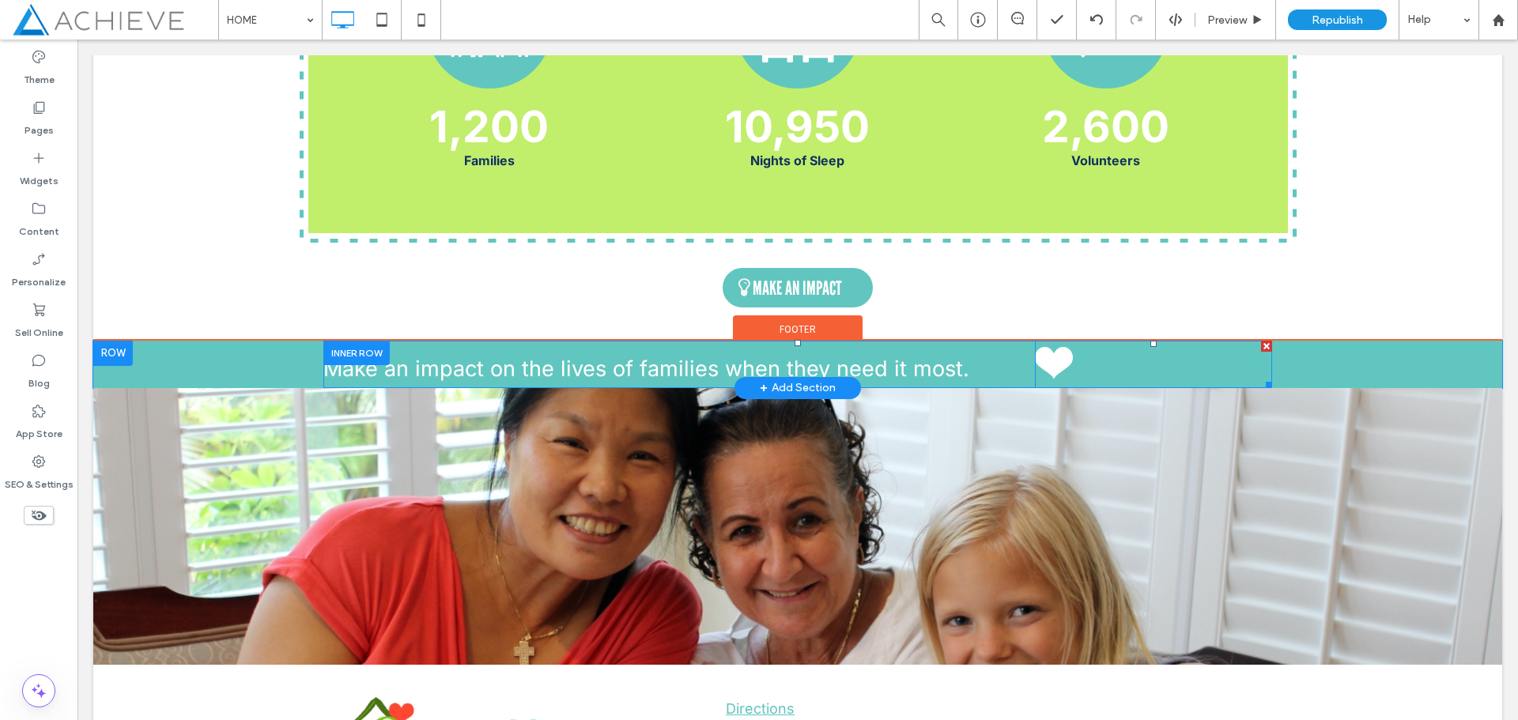
click at [1078, 357] on span at bounding box center [1153, 364] width 237 height 47
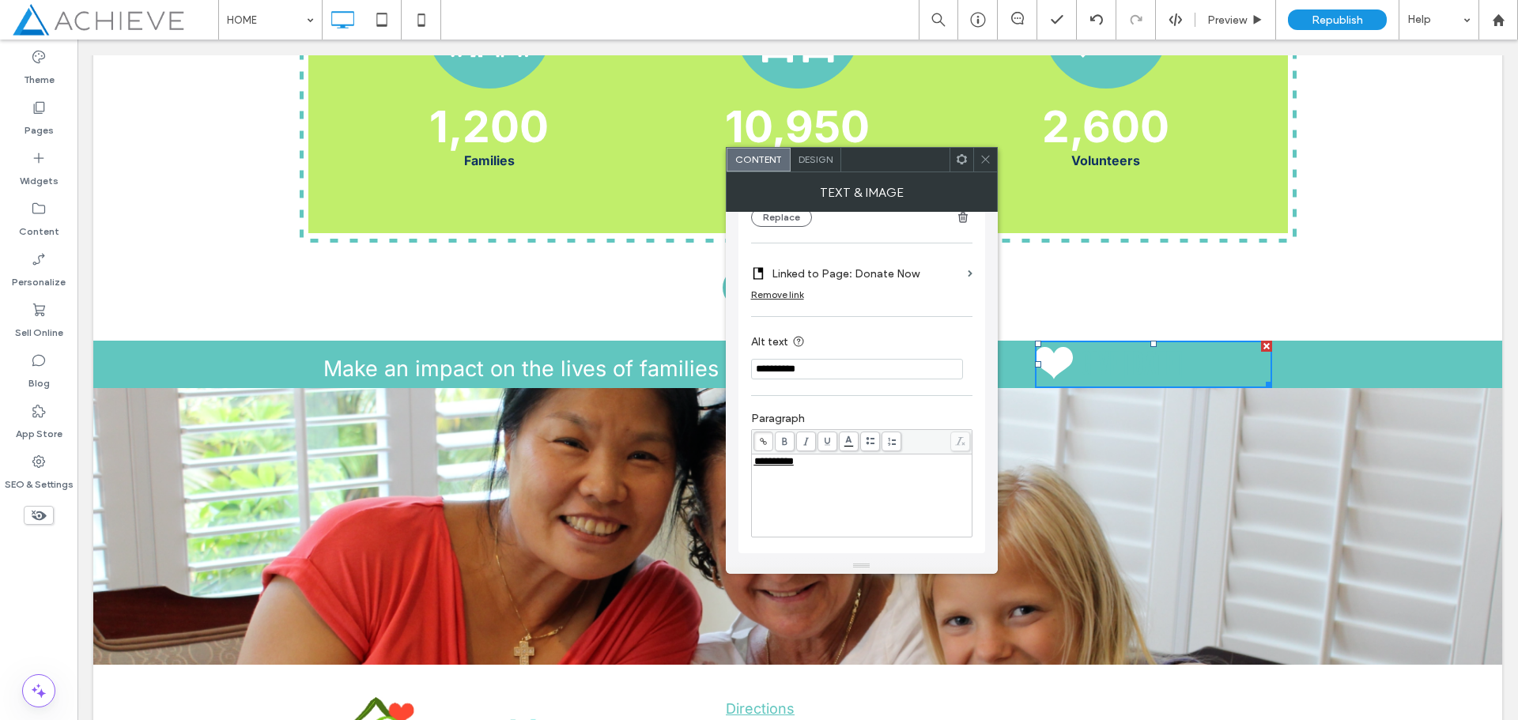
scroll to position [385, 0]
click at [794, 459] on span "**********" at bounding box center [774, 458] width 40 height 10
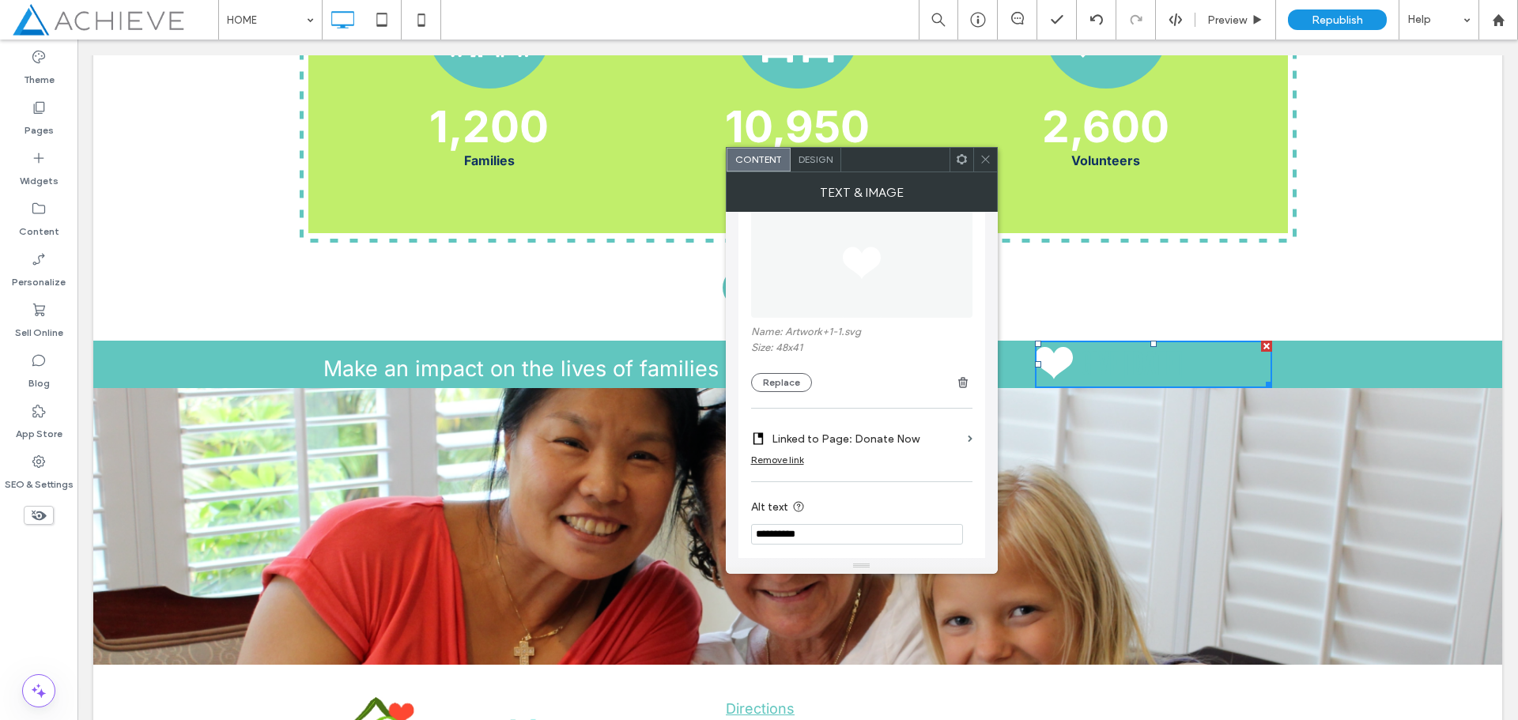
scroll to position [69, 0]
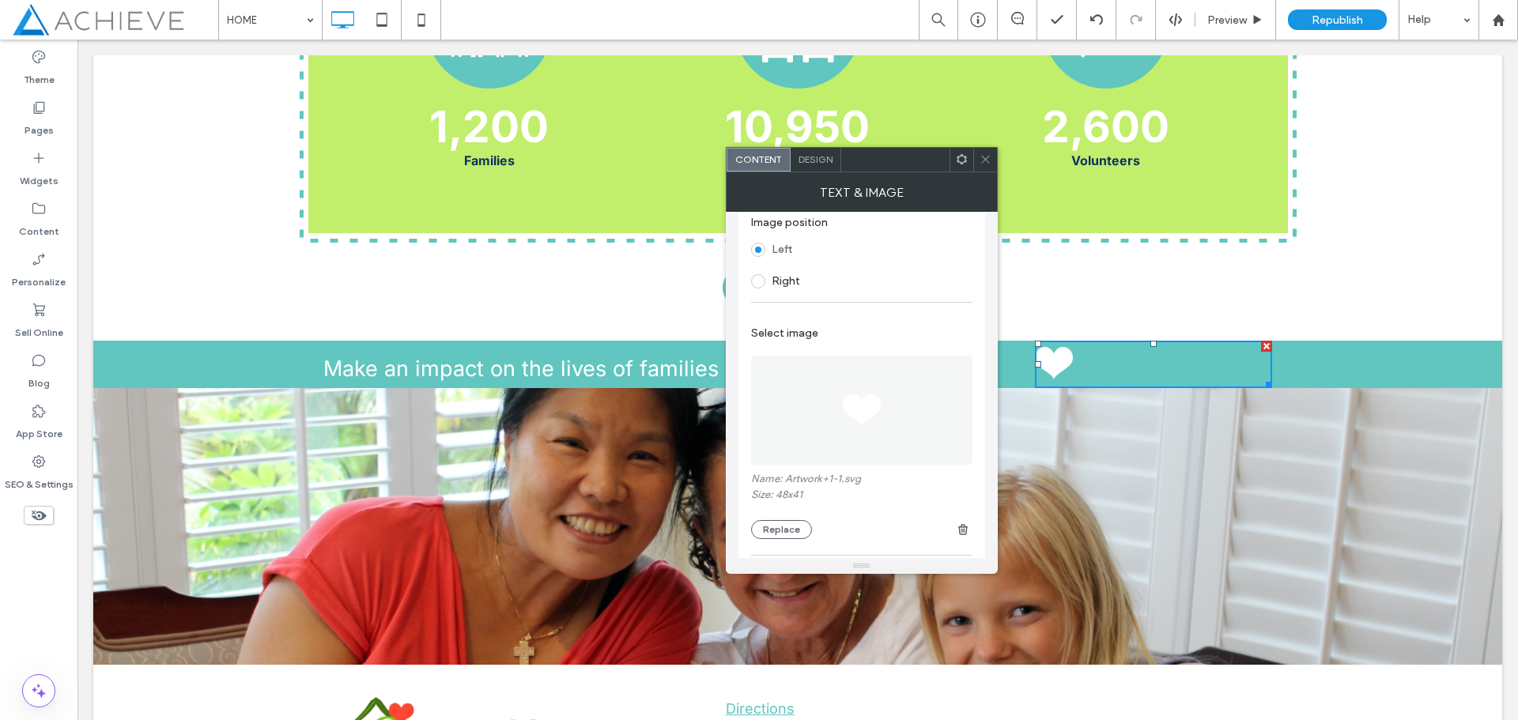
click at [815, 162] on span "Design" at bounding box center [815, 159] width 34 height 12
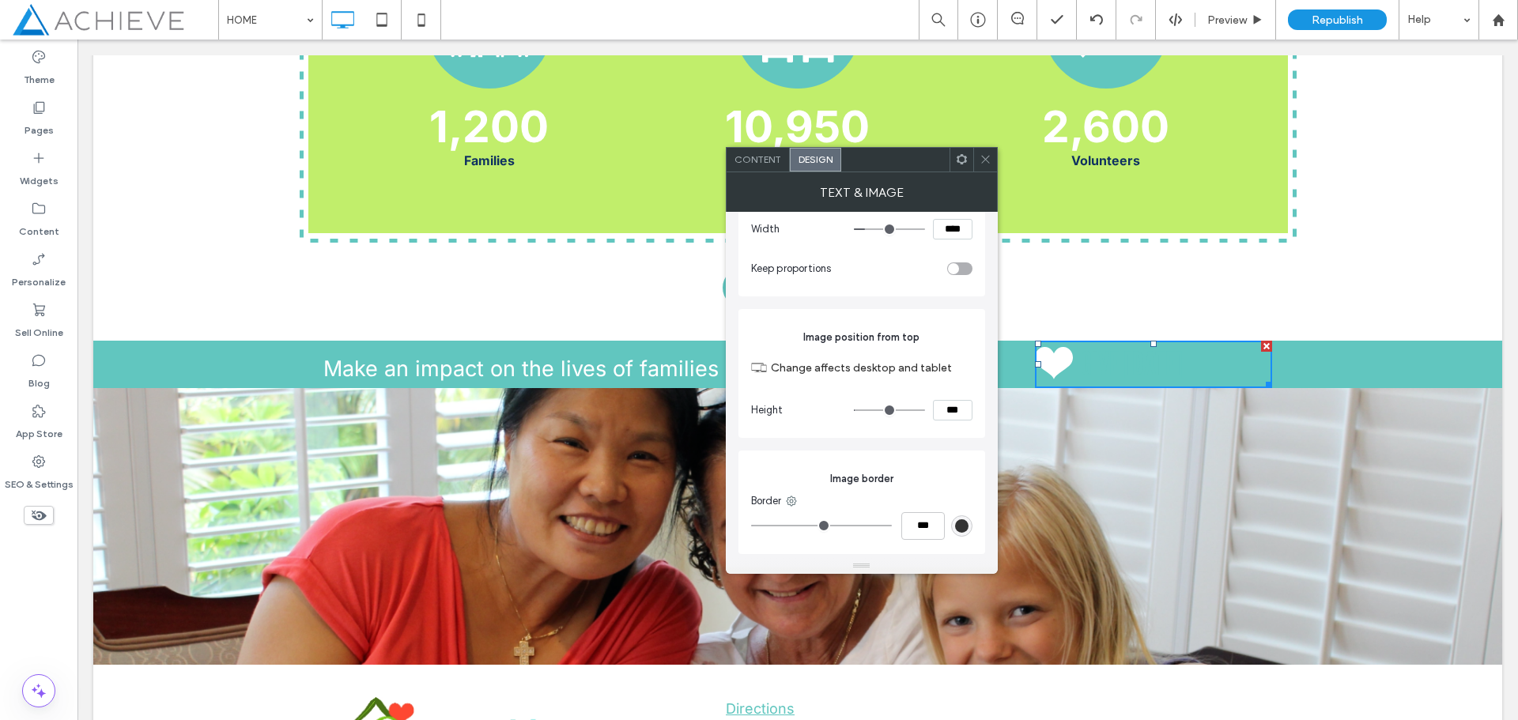
scroll to position [0, 0]
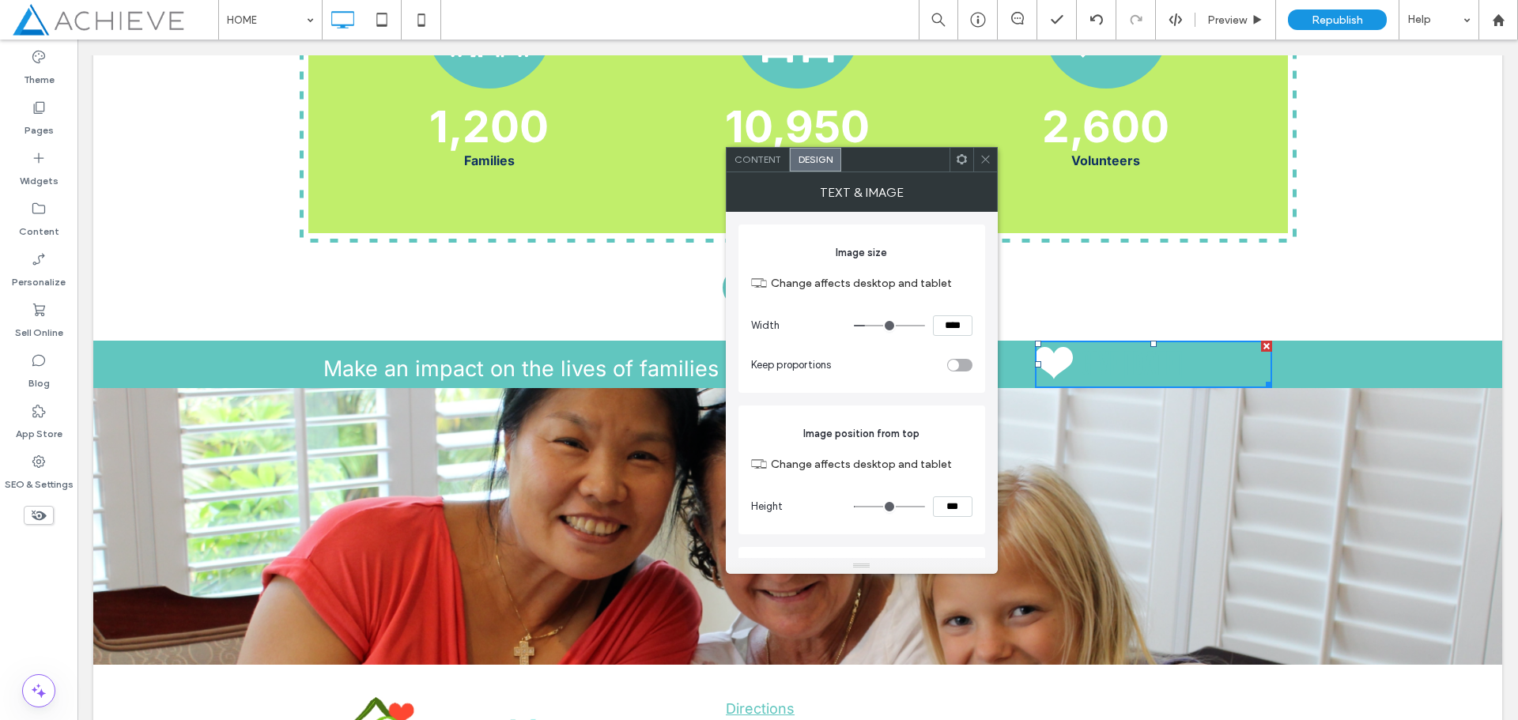
click at [986, 159] on use at bounding box center [985, 160] width 8 height 8
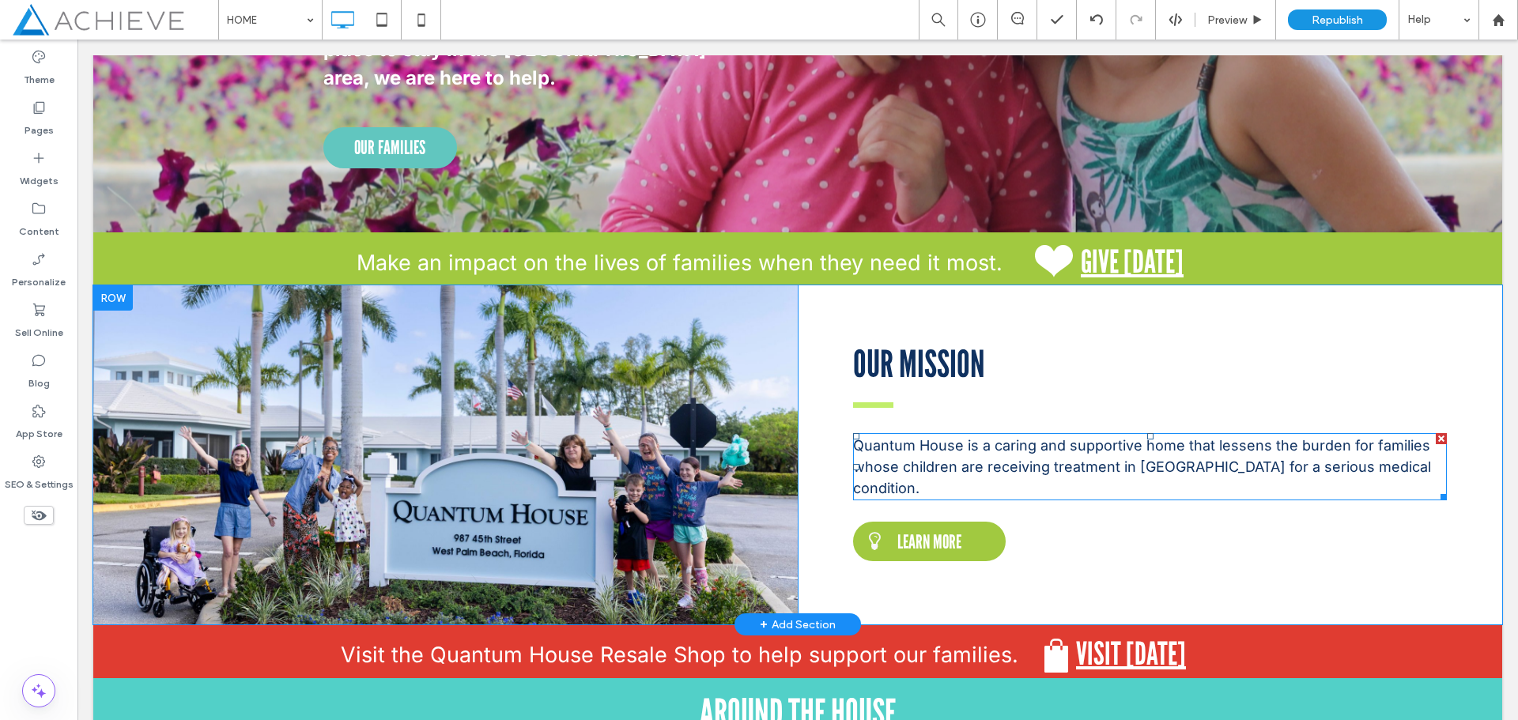
scroll to position [474, 0]
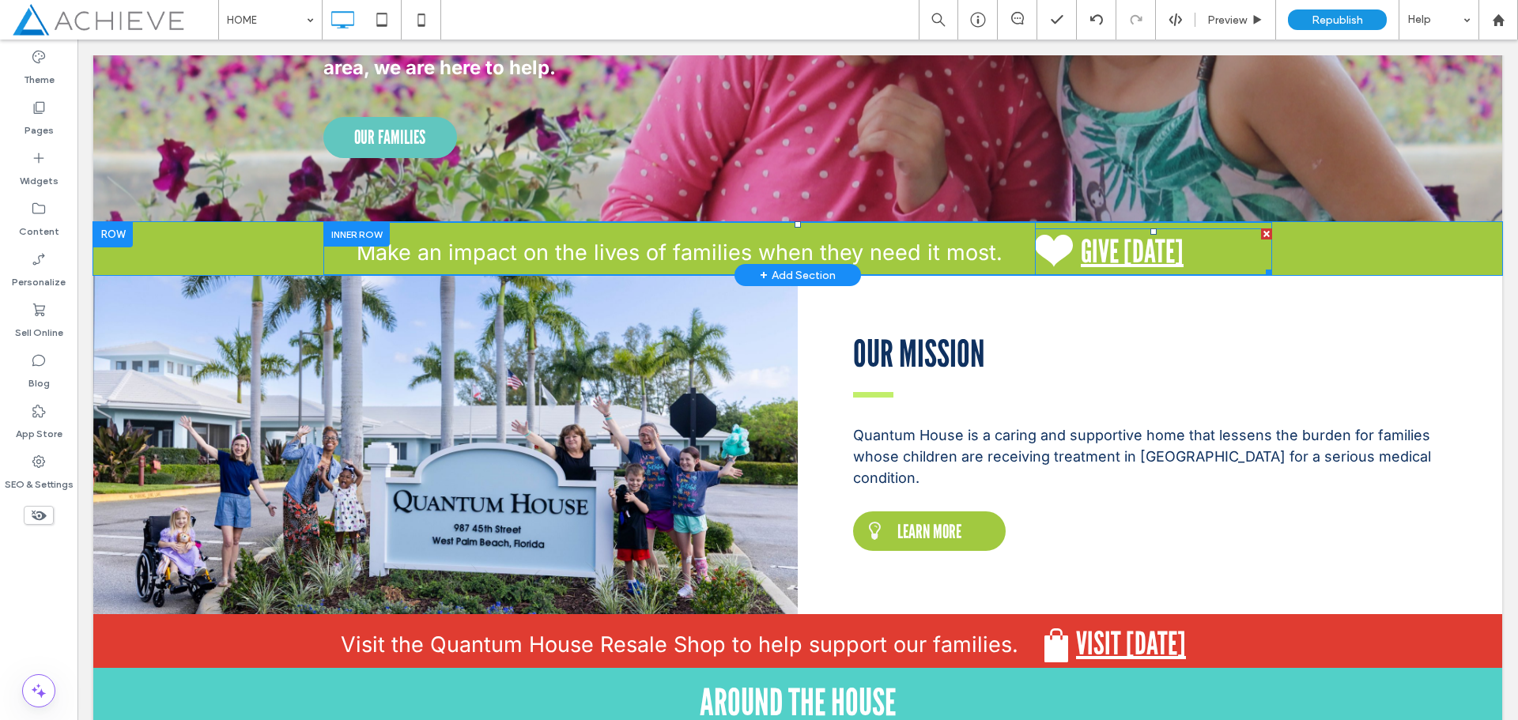
click at [1133, 252] on span at bounding box center [1153, 251] width 237 height 47
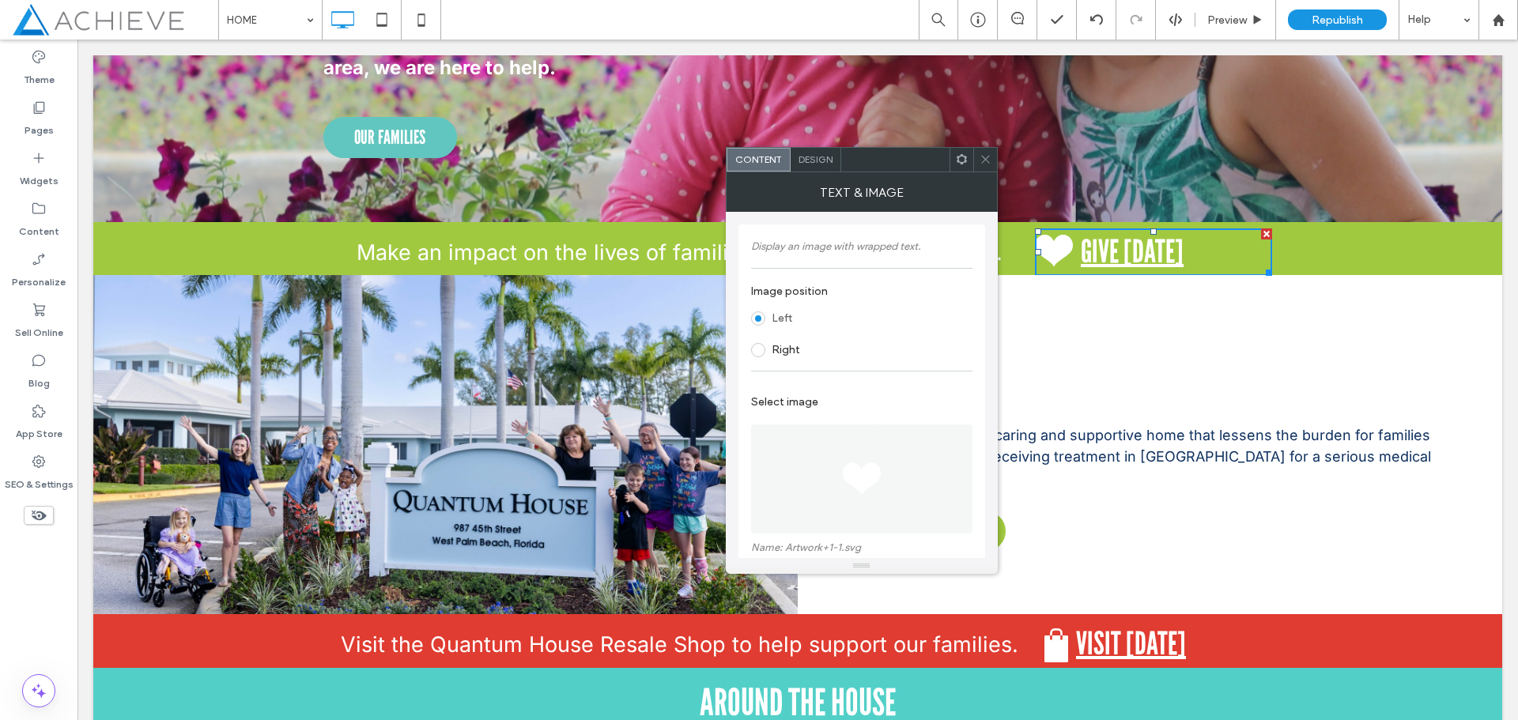
click at [963, 172] on div "Text & Image" at bounding box center [862, 192] width 272 height 40
click at [958, 159] on use at bounding box center [961, 159] width 10 height 10
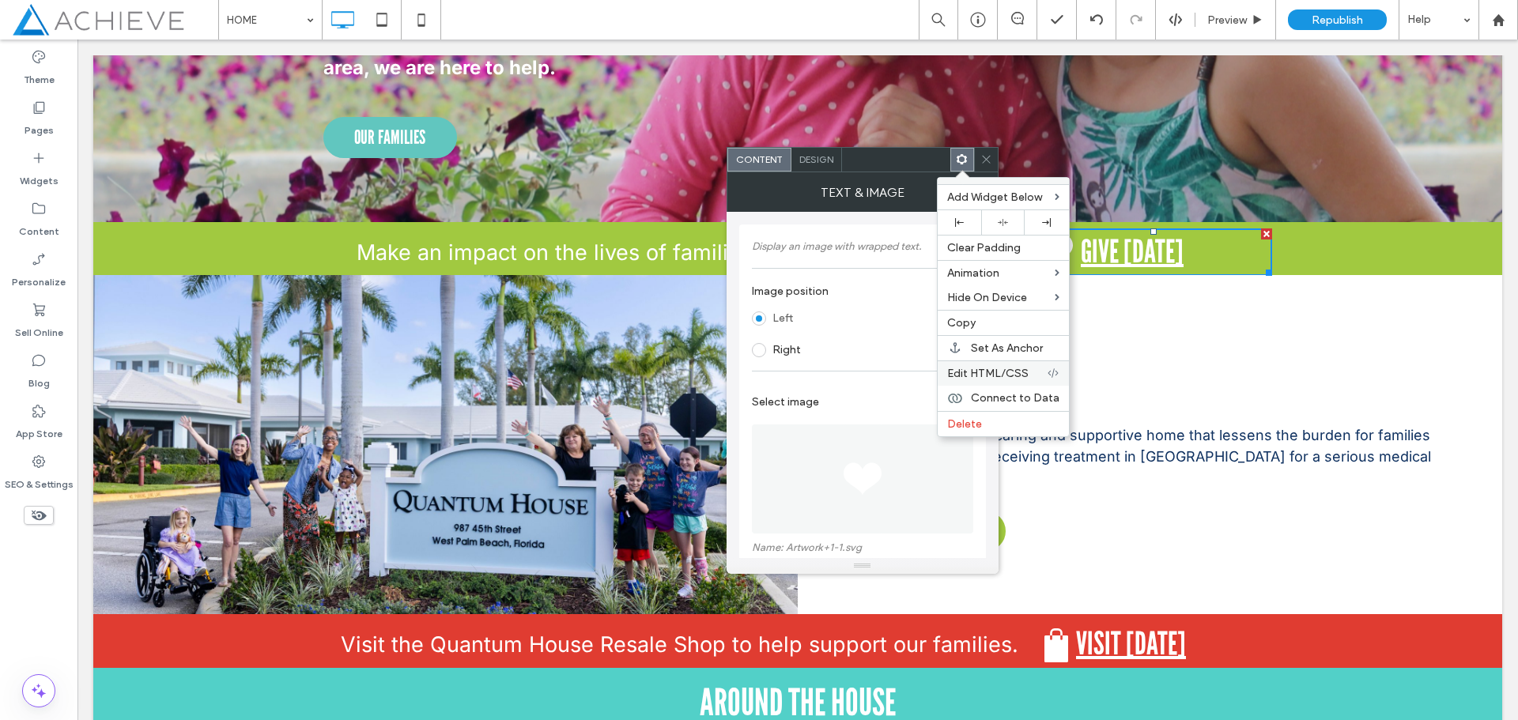
click at [978, 375] on span "Edit HTML/CSS" at bounding box center [987, 373] width 81 height 13
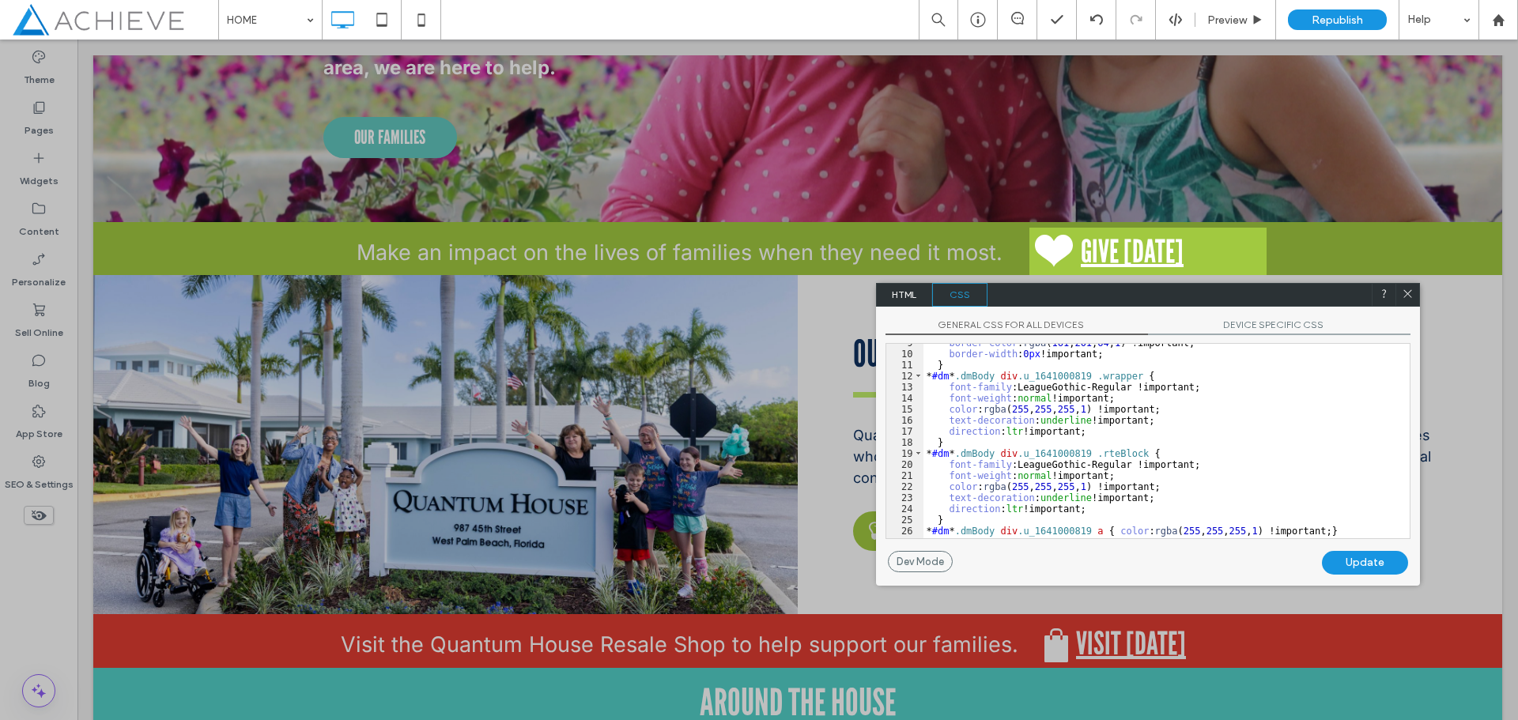
scroll to position [104, 0]
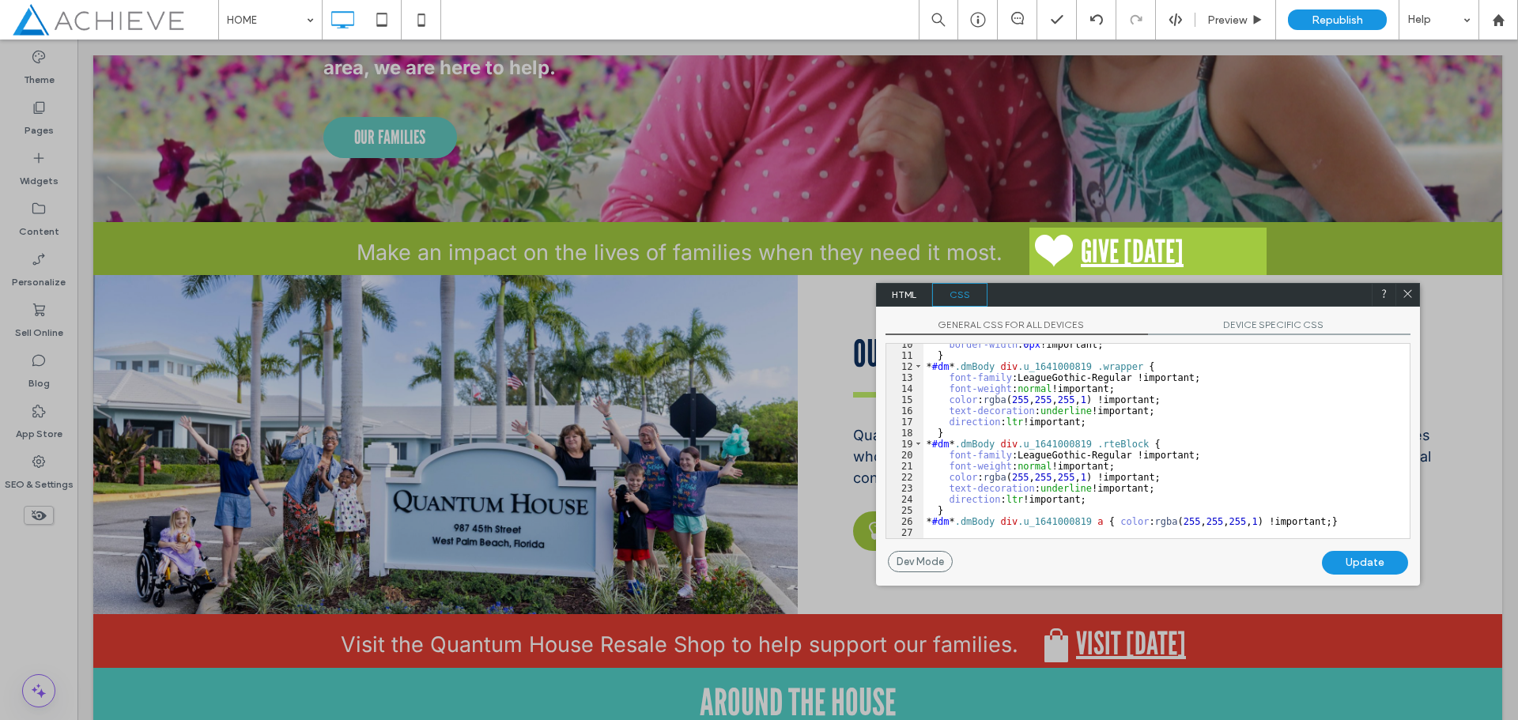
click at [1402, 298] on icon at bounding box center [1408, 294] width 12 height 12
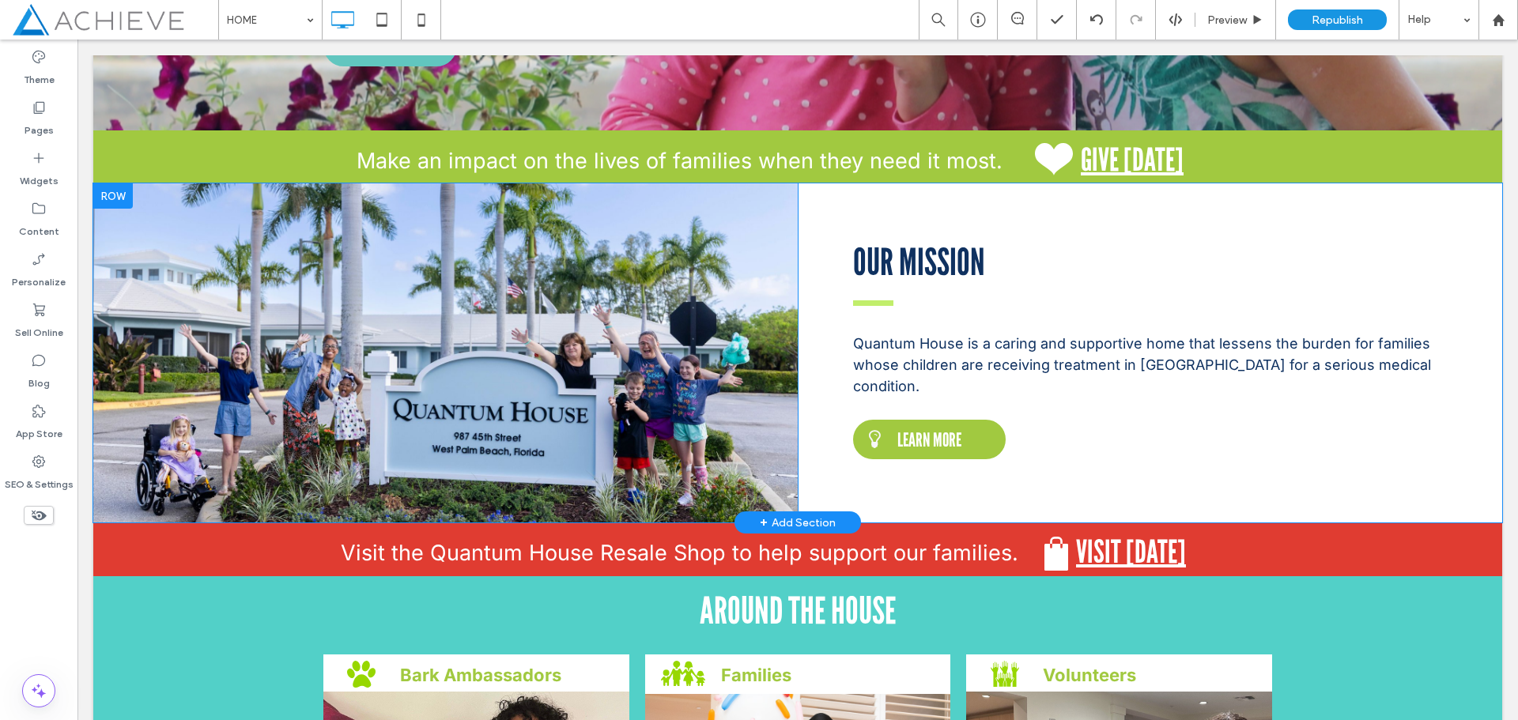
scroll to position [632, 0]
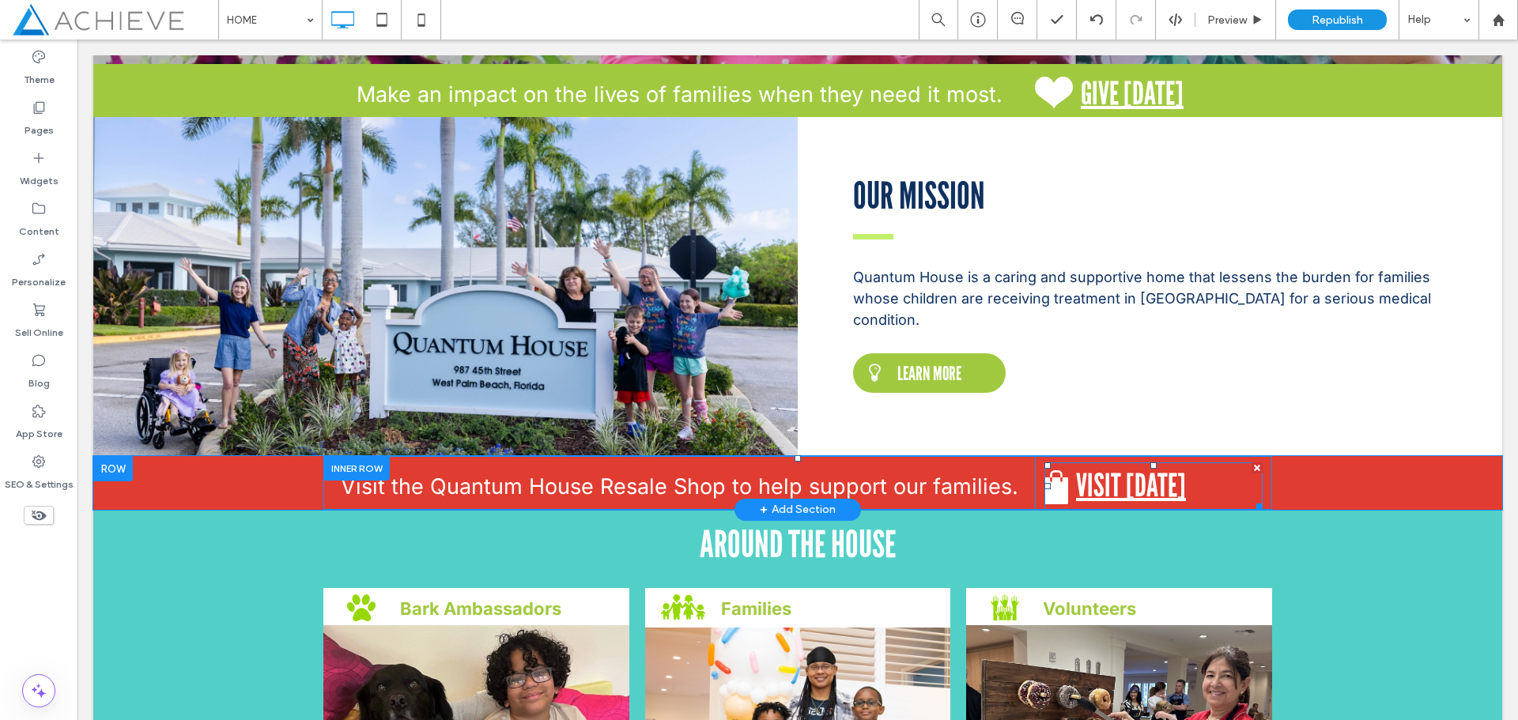
click at [1123, 475] on span at bounding box center [1153, 485] width 218 height 47
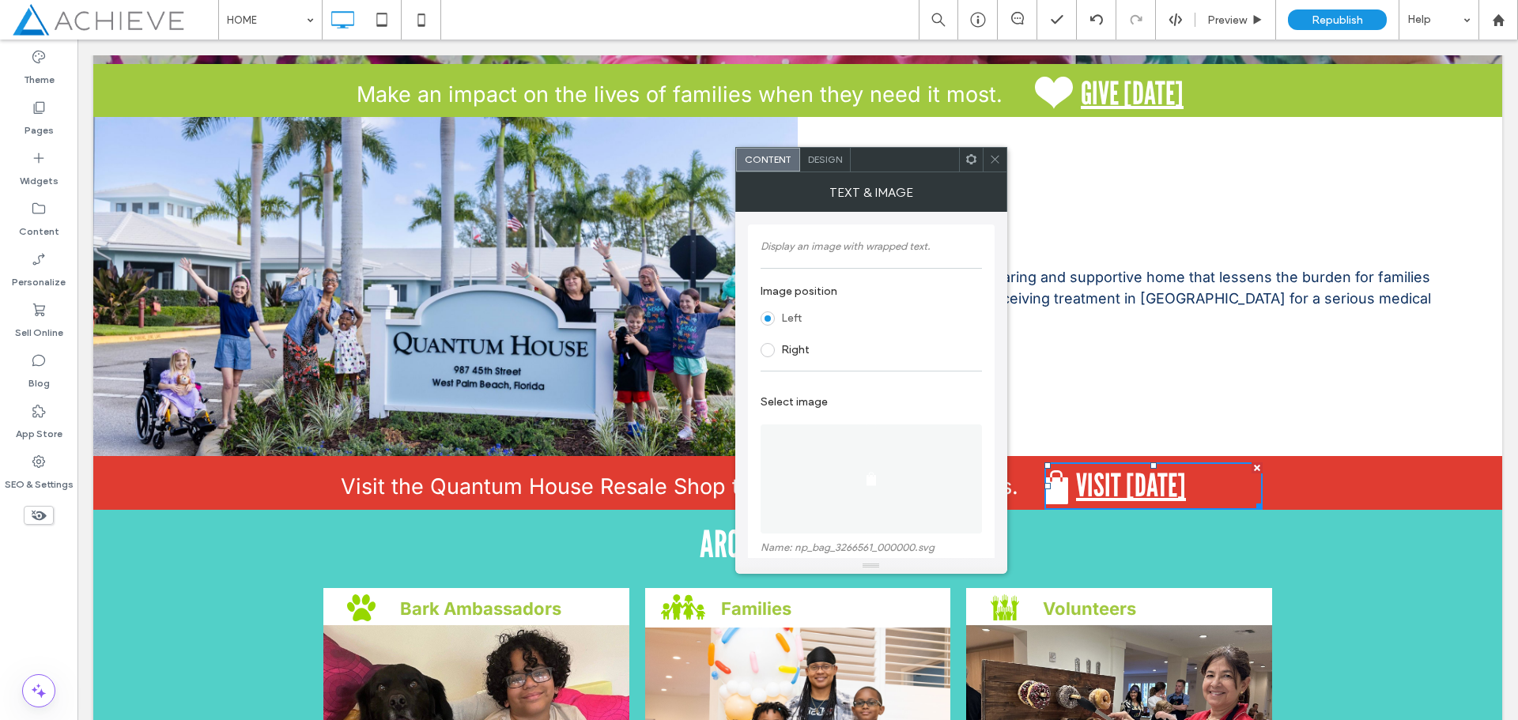
click at [968, 162] on use at bounding box center [970, 159] width 10 height 10
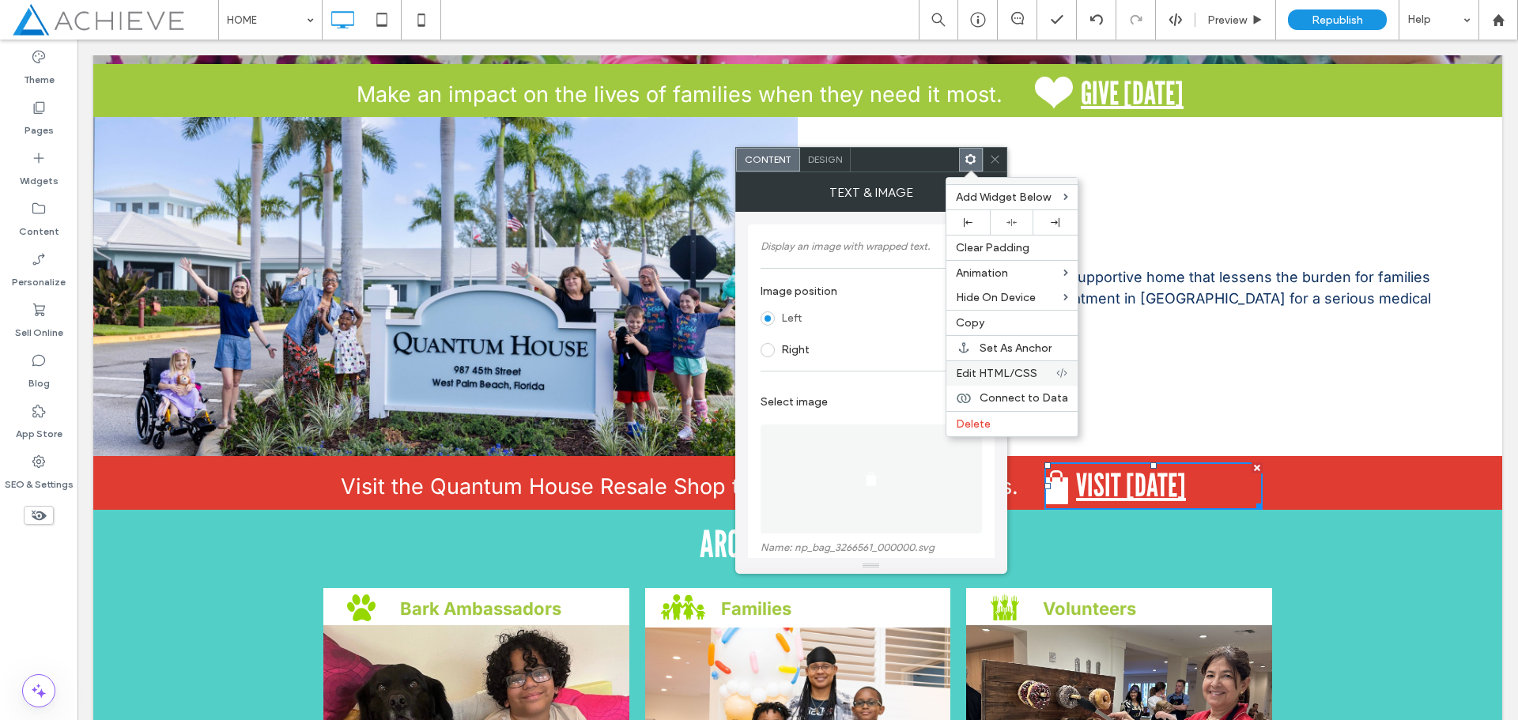
click at [985, 371] on span "Edit HTML/CSS" at bounding box center [996, 373] width 81 height 13
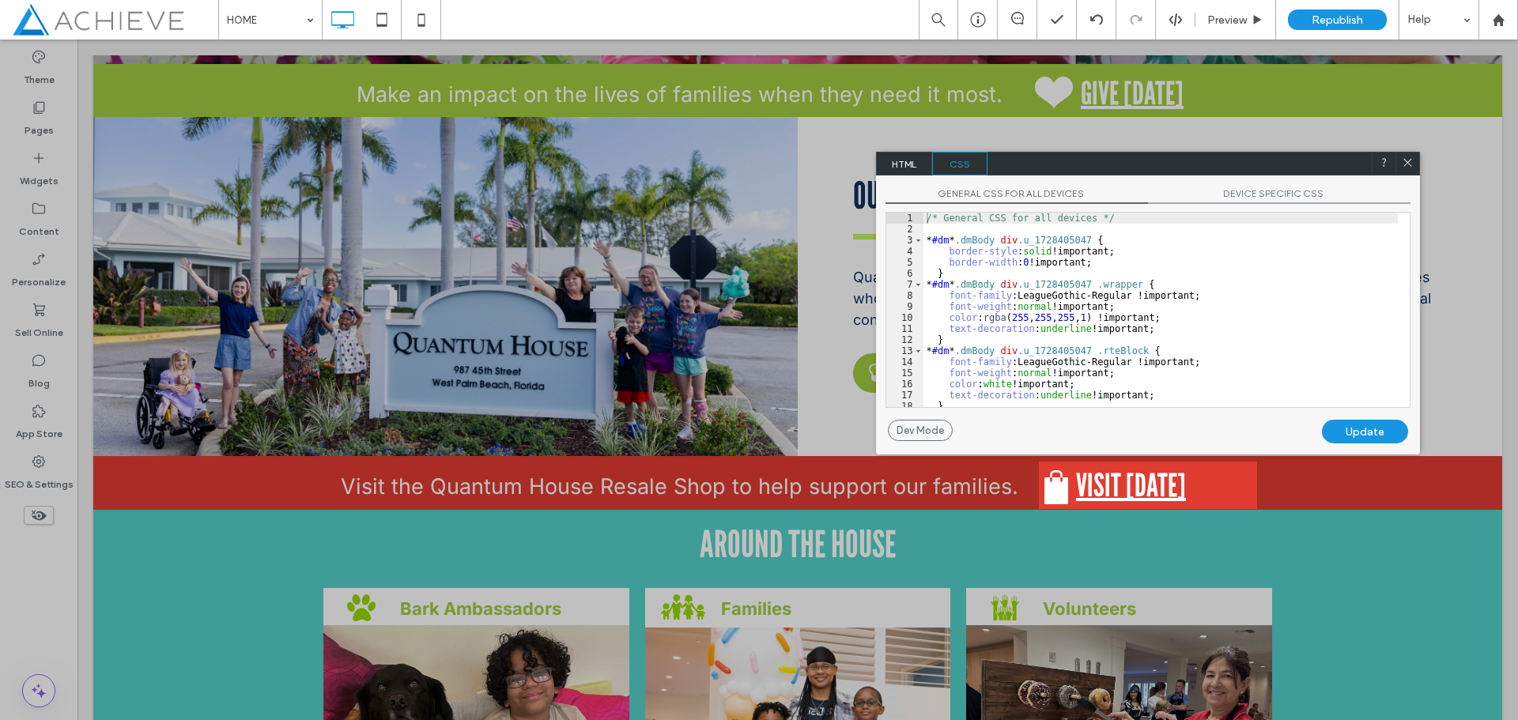
scroll to position [27, 0]
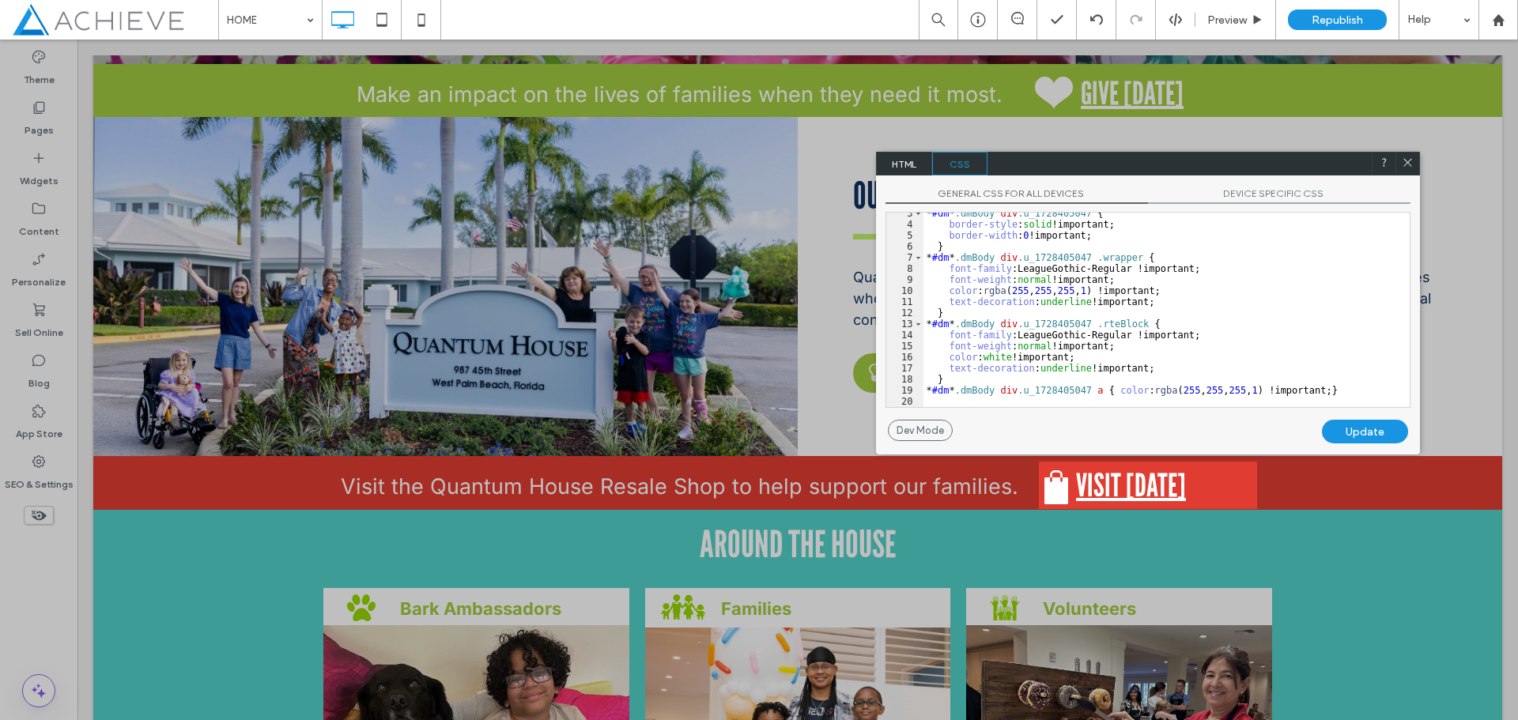
click at [1387, 168] on icon at bounding box center [1384, 163] width 12 height 12
click at [1398, 166] on div at bounding box center [1407, 164] width 24 height 24
click at [1409, 167] on icon at bounding box center [1408, 163] width 12 height 12
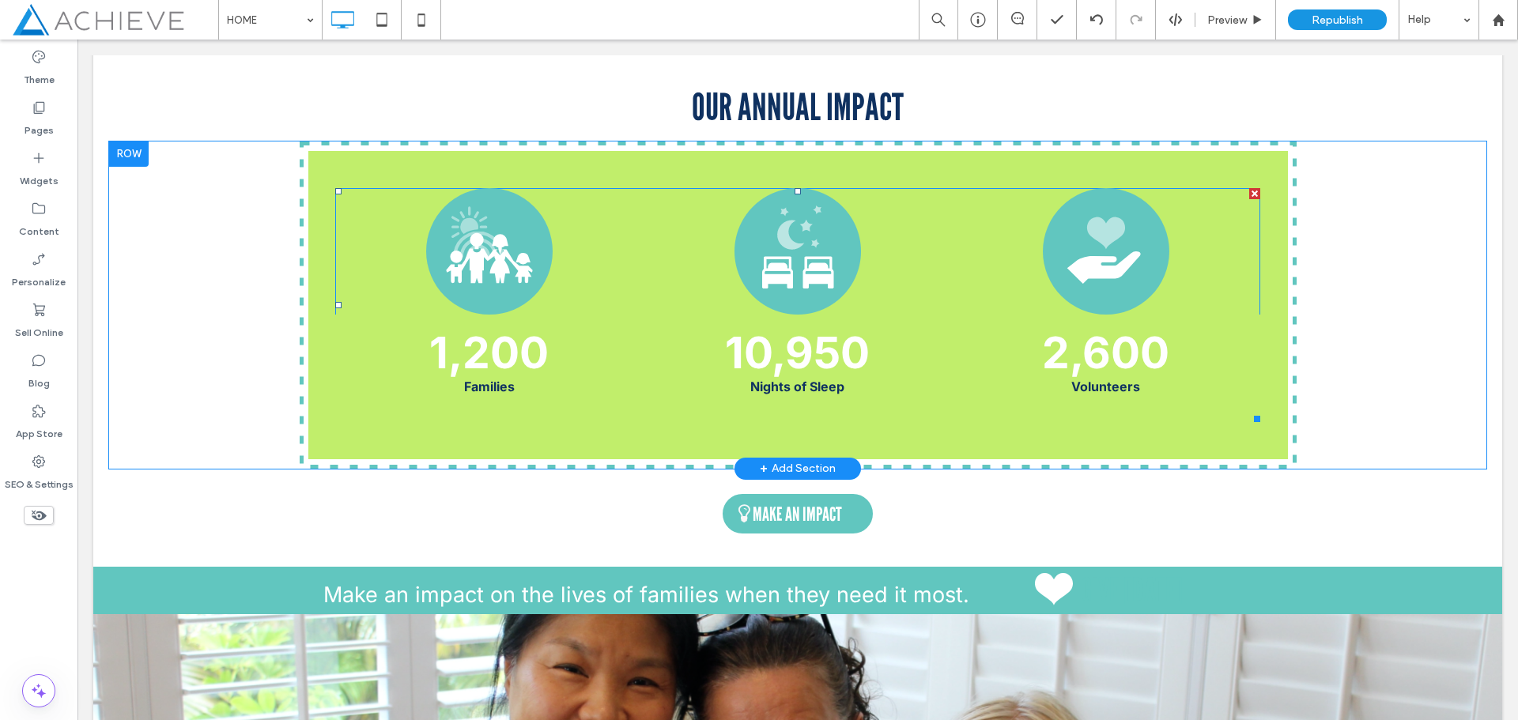
scroll to position [1739, 0]
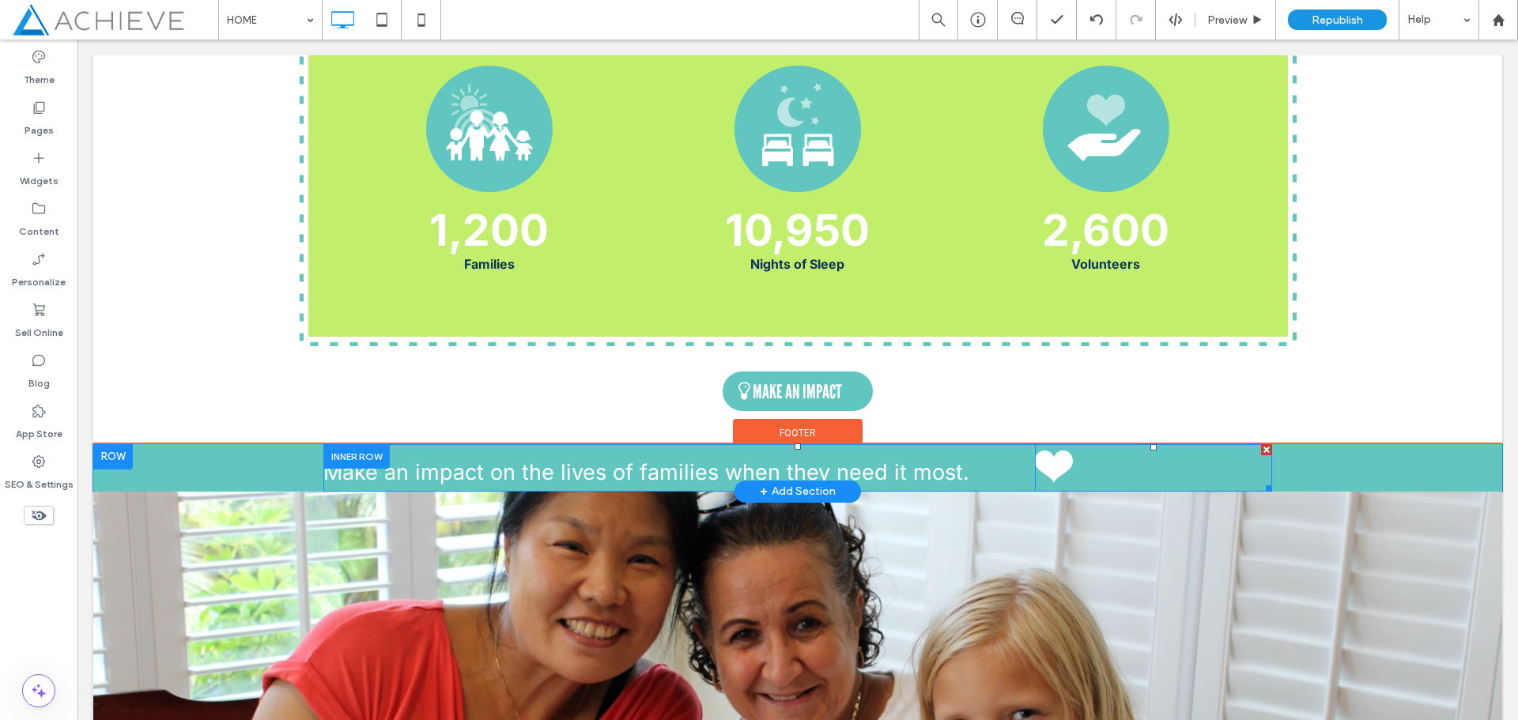
click at [1142, 467] on span at bounding box center [1153, 467] width 237 height 47
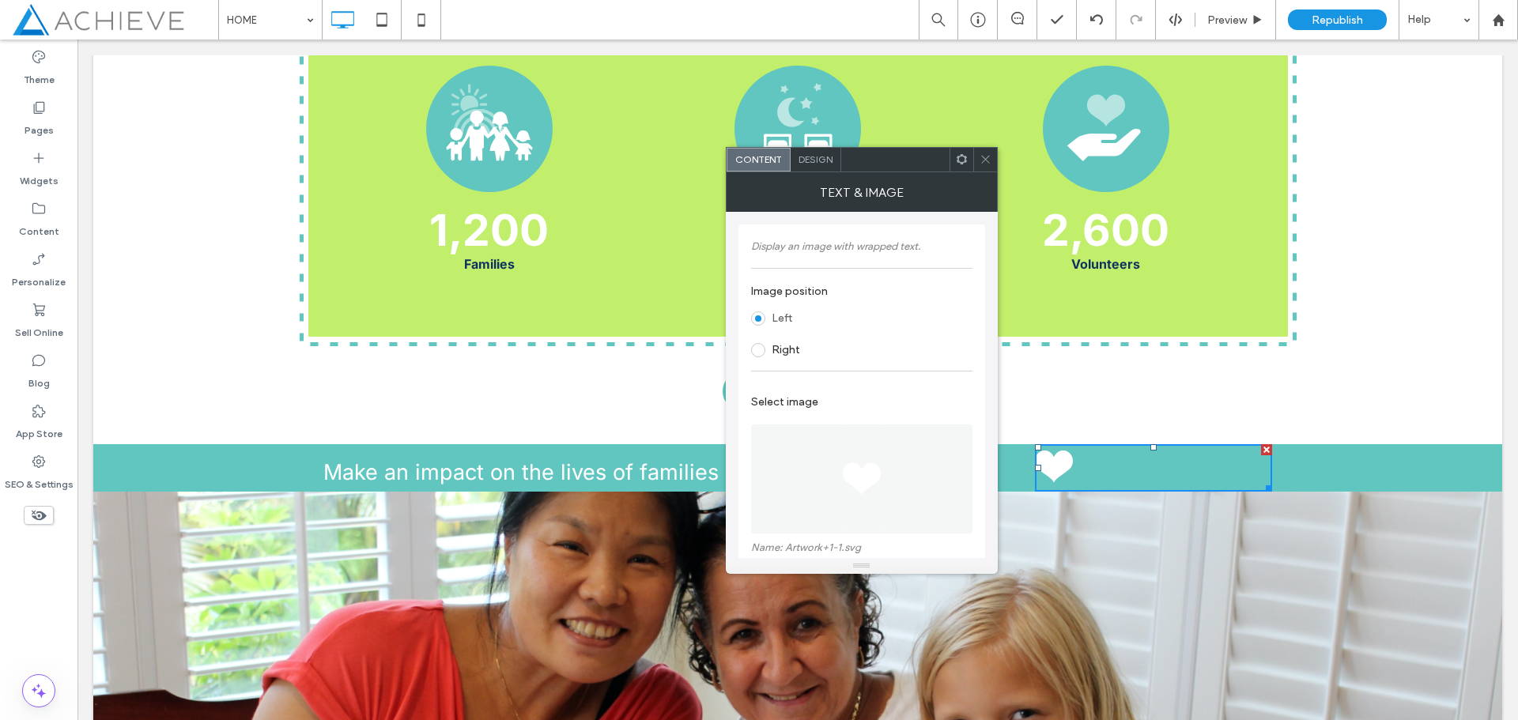
click at [960, 166] on span at bounding box center [962, 160] width 12 height 24
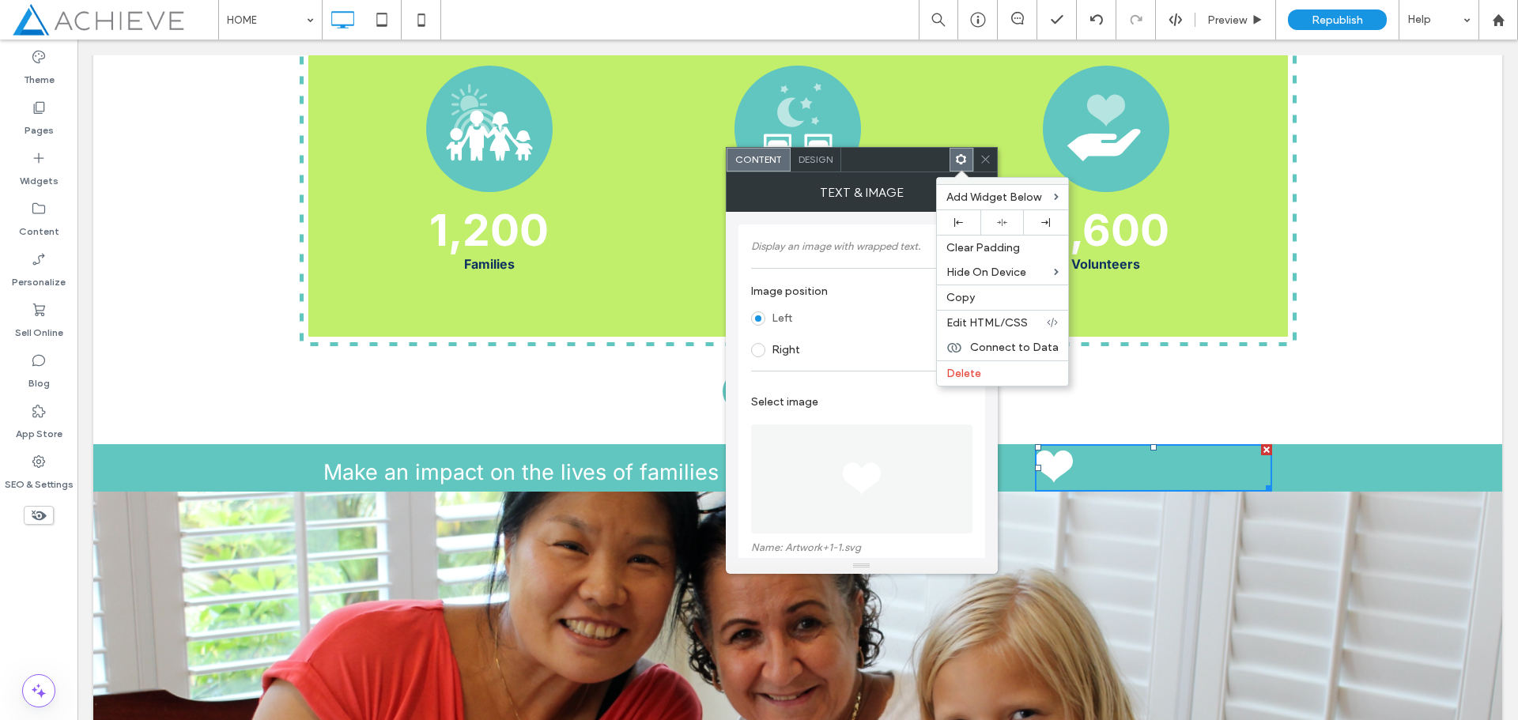
click at [992, 317] on span "Edit HTML/CSS" at bounding box center [986, 322] width 81 height 13
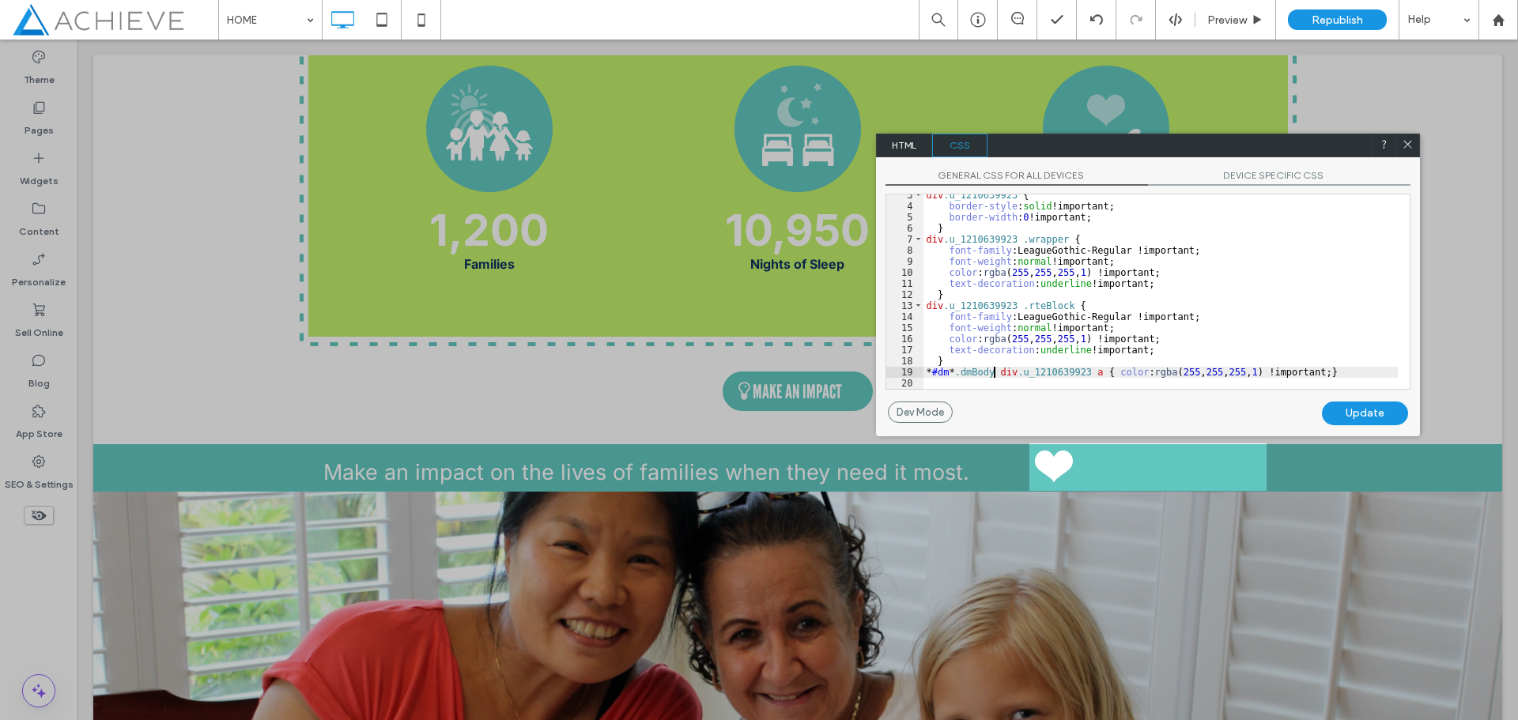
click at [996, 372] on div "div .u_1210639923 { border-style : solid !important; border-width : 0 !importan…" at bounding box center [1160, 298] width 474 height 217
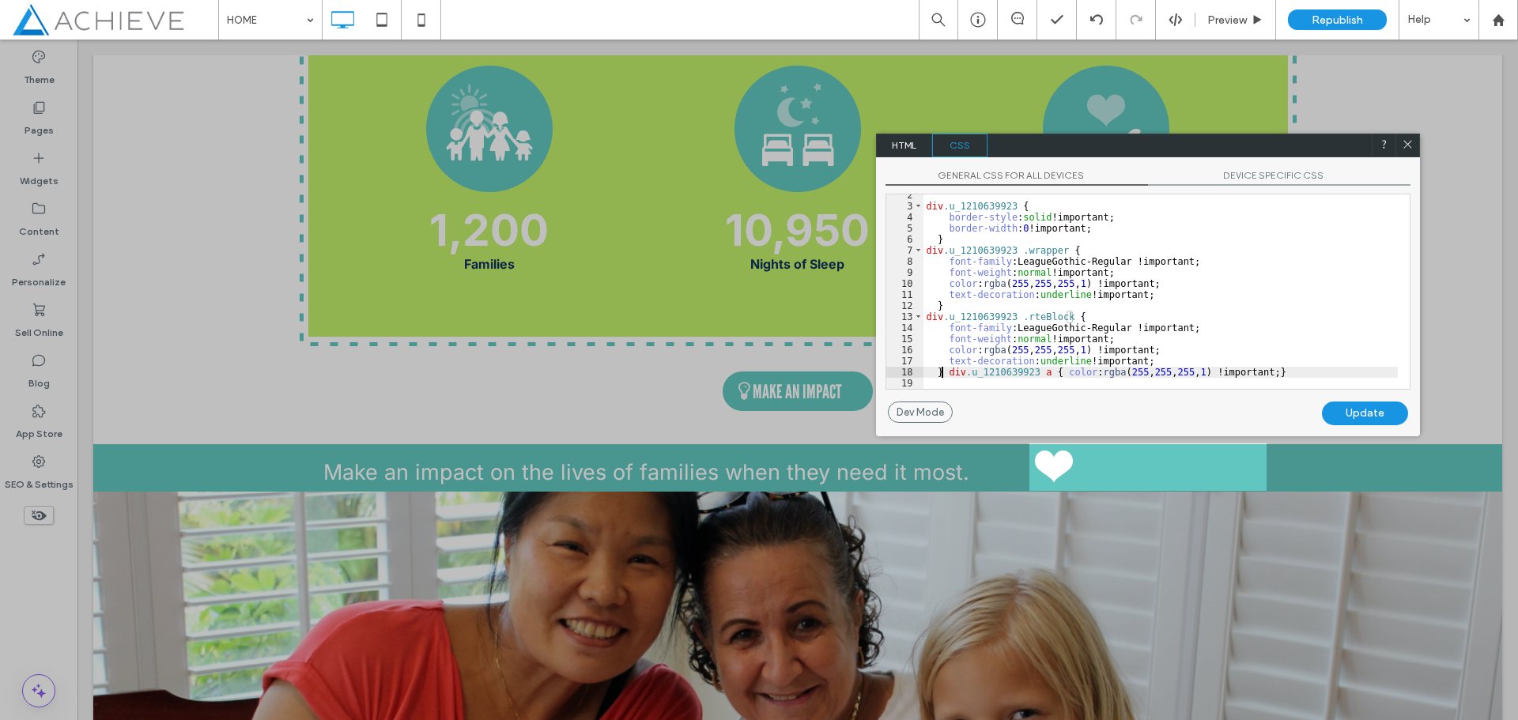
type textarea "**"
click at [1351, 417] on div "Update" at bounding box center [1365, 414] width 86 height 24
click at [1409, 145] on use at bounding box center [1407, 144] width 8 height 8
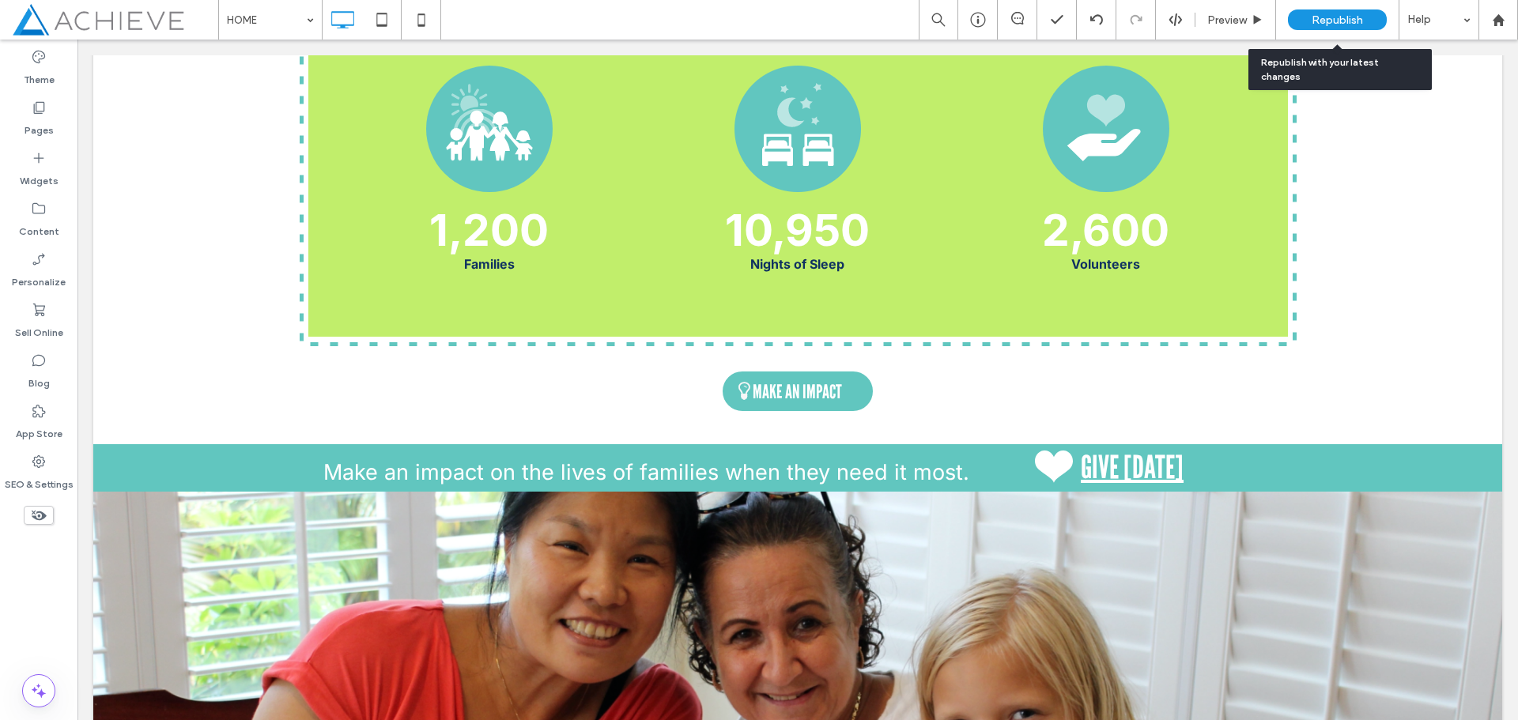
click at [1358, 24] on span "Republish" at bounding box center [1336, 19] width 51 height 13
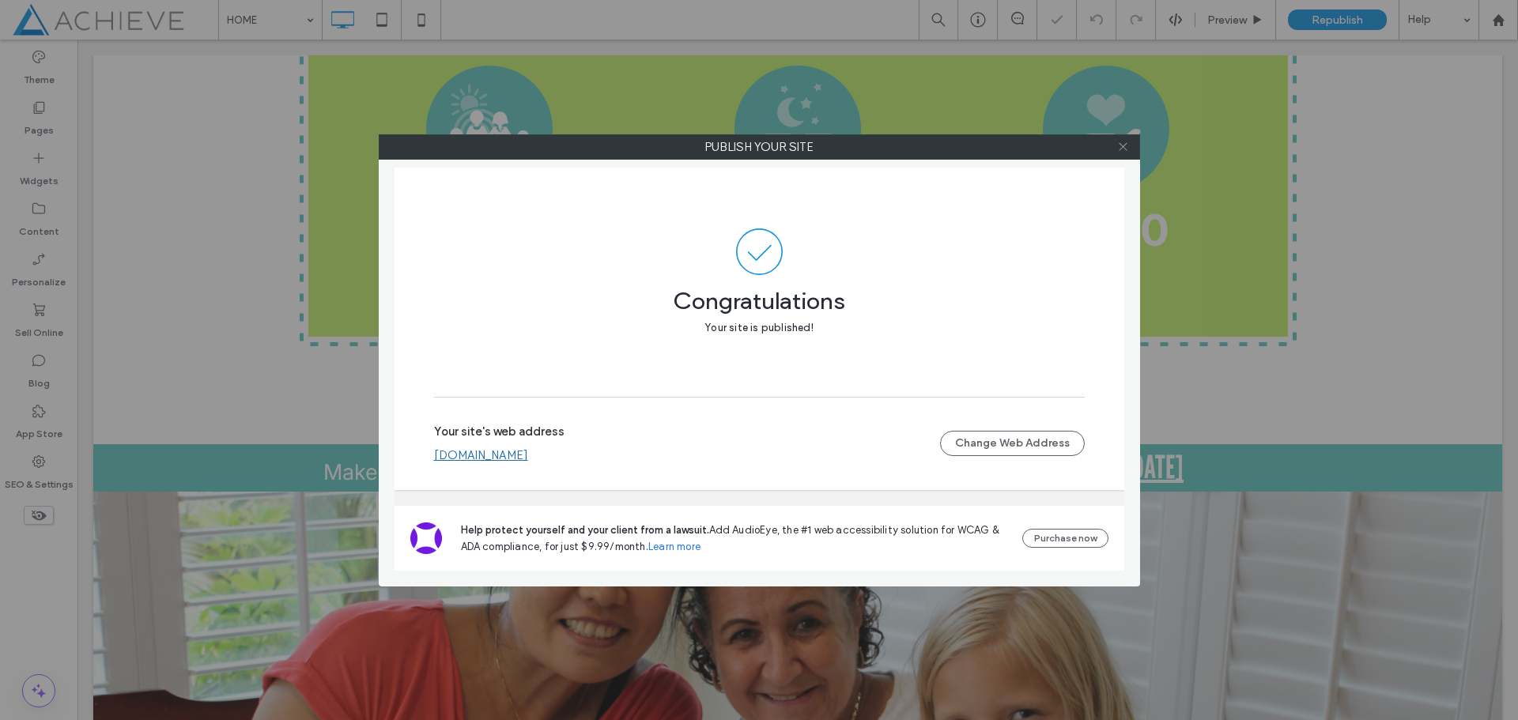
click at [1126, 152] on icon at bounding box center [1123, 147] width 12 height 12
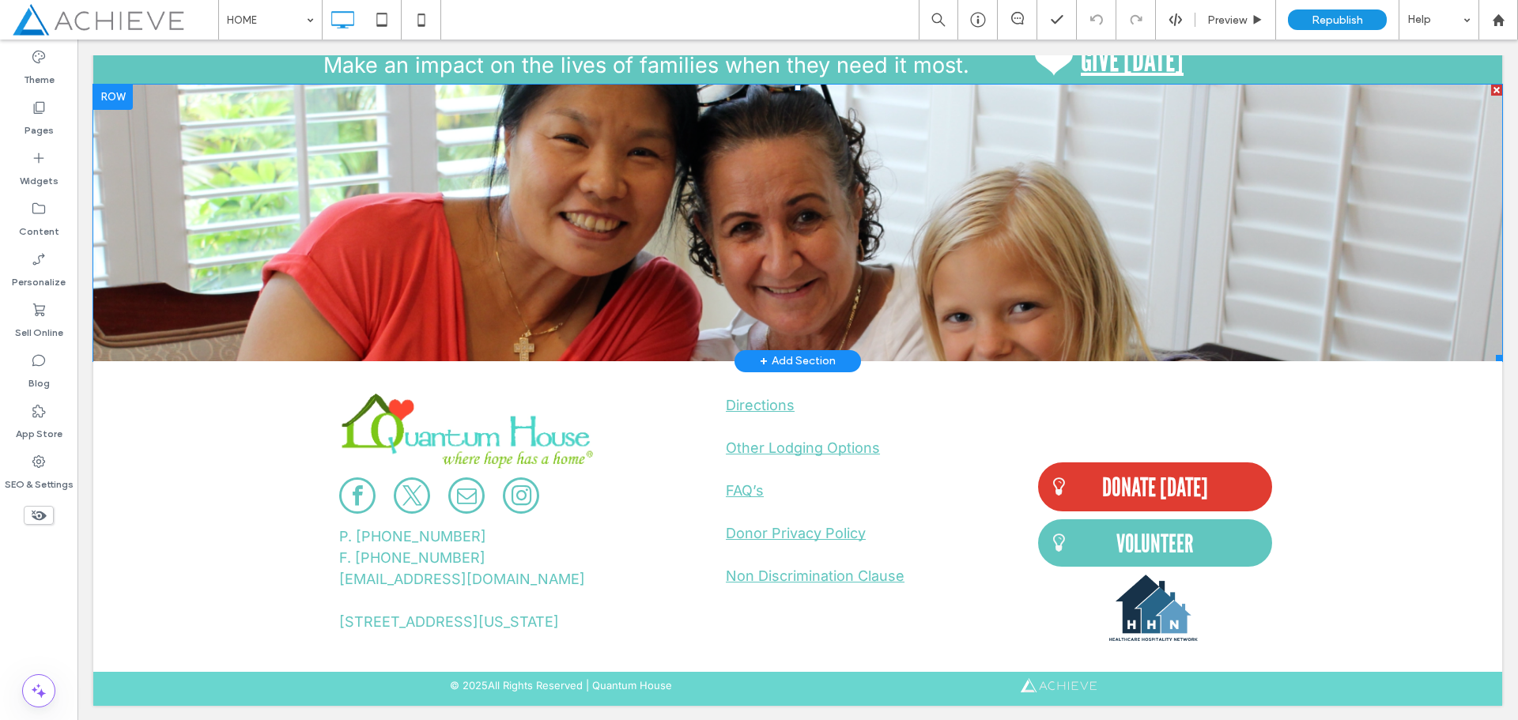
scroll to position [2147, 0]
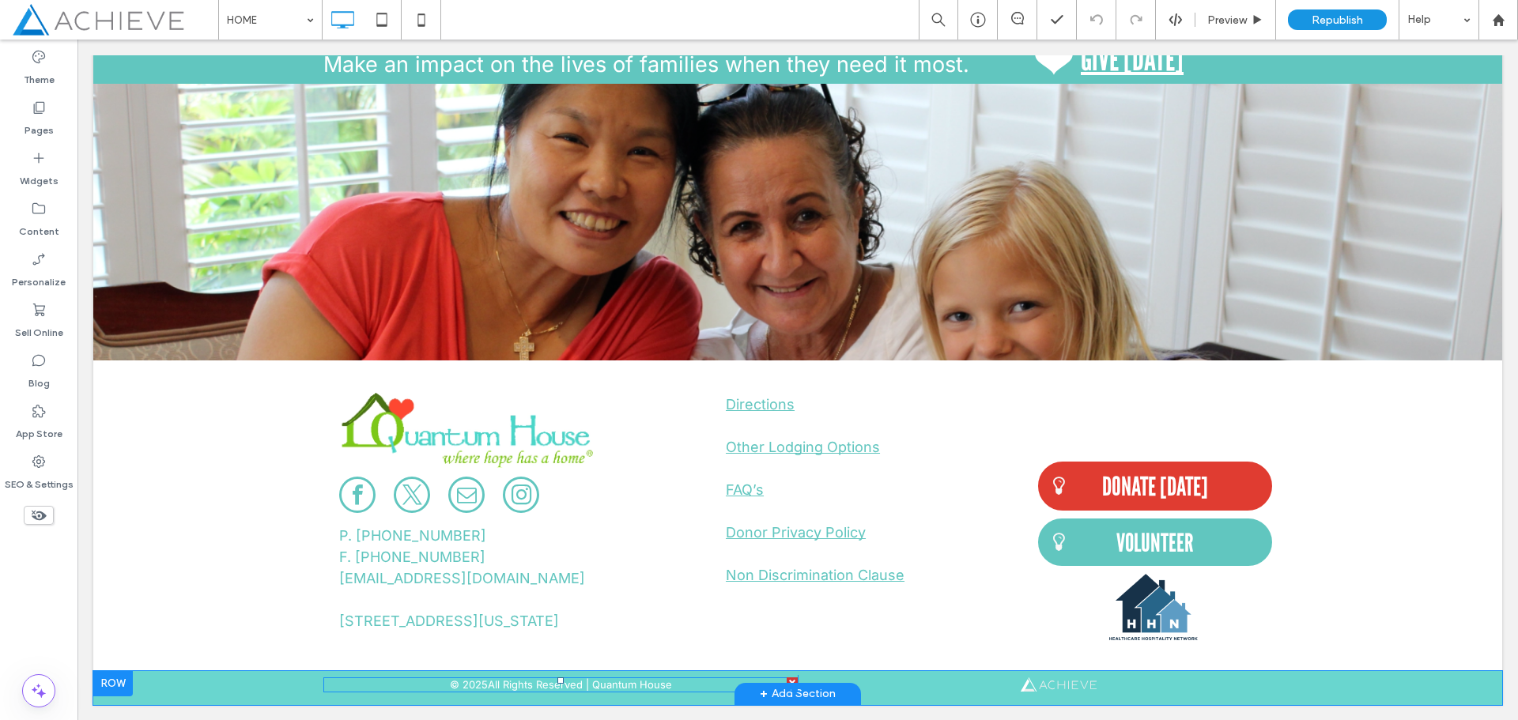
click at [540, 684] on span at bounding box center [560, 685] width 474 height 16
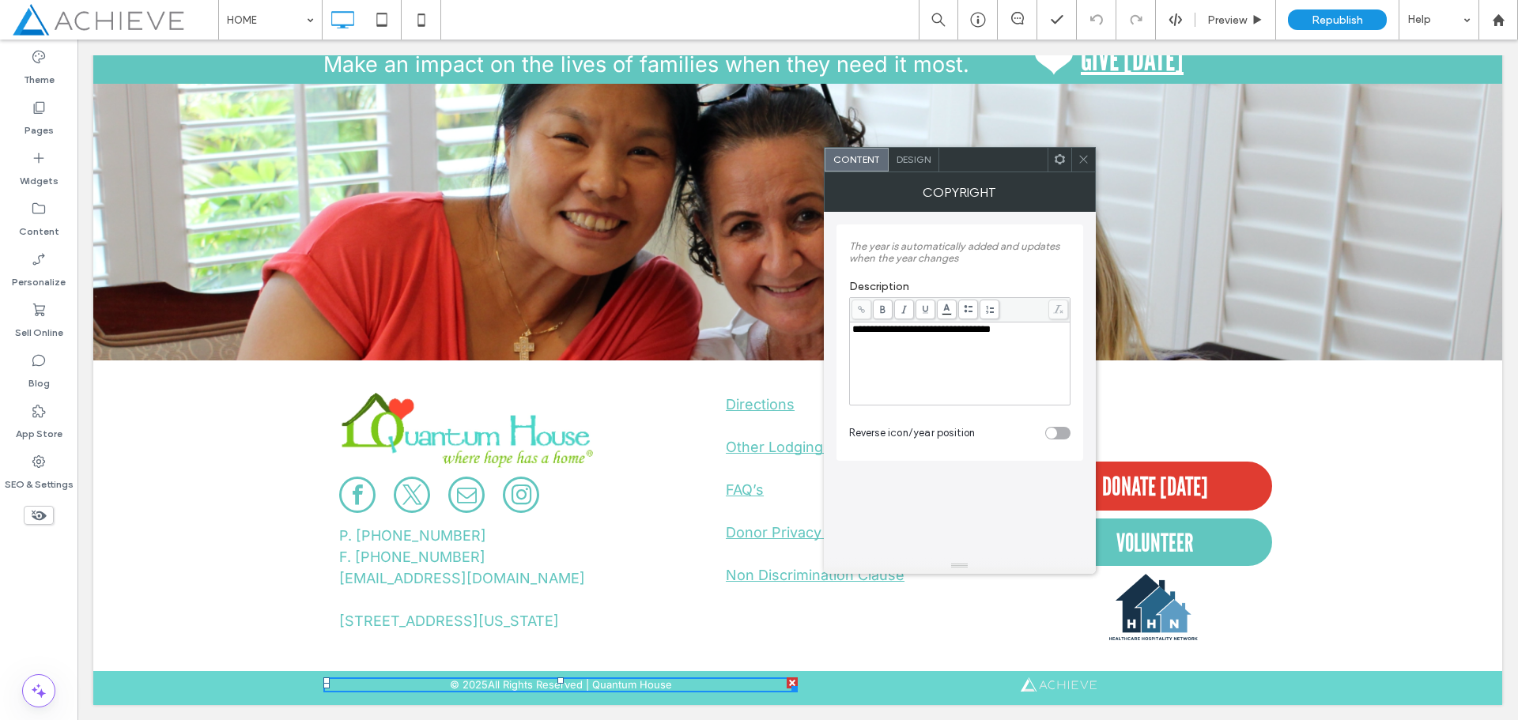
click at [1085, 158] on use at bounding box center [1083, 160] width 8 height 8
